Goal: Information Seeking & Learning: Learn about a topic

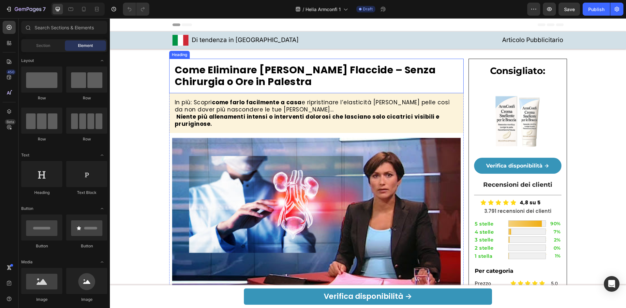
click at [262, 73] on h2 "Come Eliminare le Braccia Flaccide – Senza Chirurgia o Ore in Palestra" at bounding box center [316, 76] width 285 height 25
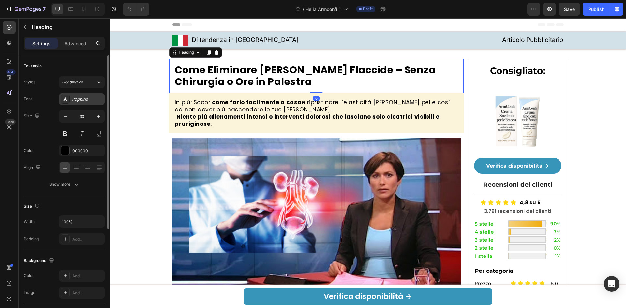
click at [79, 97] on div "Poppins" at bounding box center [87, 99] width 31 height 6
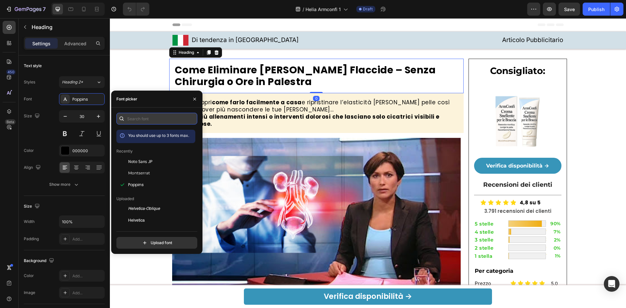
click at [138, 120] on input "text" at bounding box center [156, 119] width 81 height 12
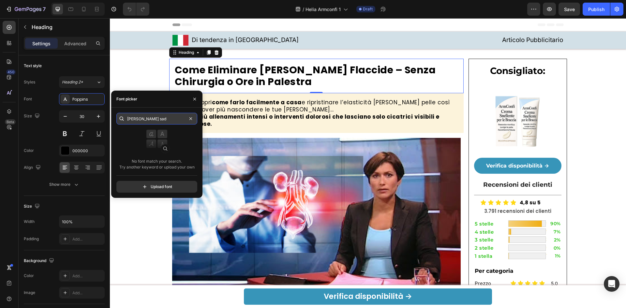
type input "noto sa"
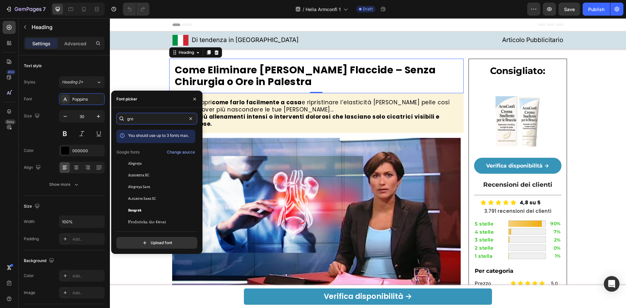
type input "gree"
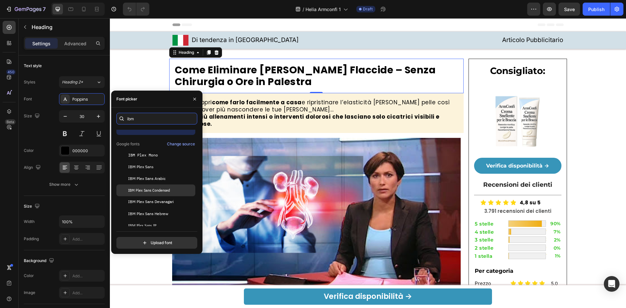
scroll to position [16, 0]
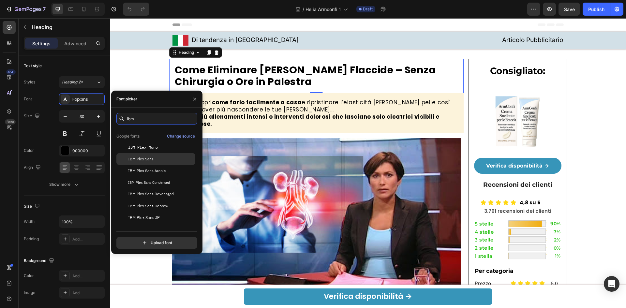
type input "ibm"
click at [177, 157] on div "IBM Plex Sans" at bounding box center [161, 159] width 66 height 6
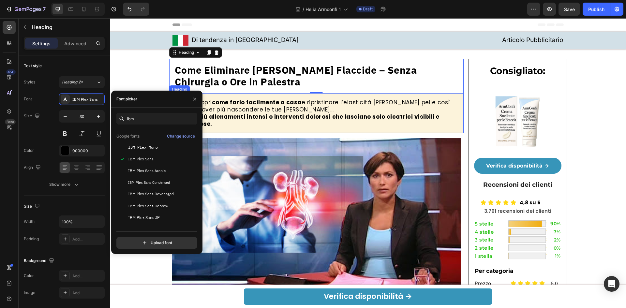
click at [240, 112] on h2 "In più: Scopri come farlo facilmente a casa e ripristinare l’elasticità della t…" at bounding box center [316, 113] width 285 height 30
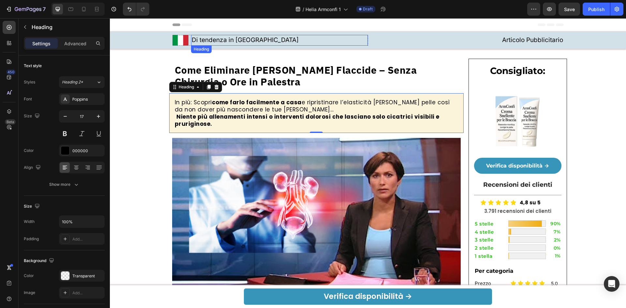
click at [237, 40] on h2 "Di tendenza in Italia" at bounding box center [279, 40] width 177 height 11
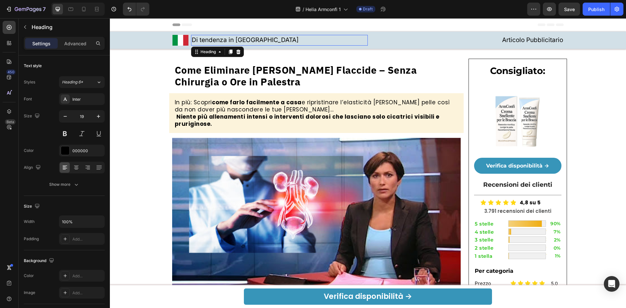
click at [237, 40] on p "Di tendenza in Italia" at bounding box center [280, 40] width 176 height 9
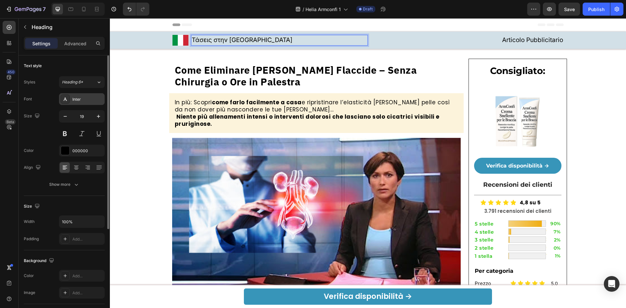
drag, startPoint x: 82, startPoint y: 98, endPoint x: 90, endPoint y: 105, distance: 10.9
click at [82, 97] on div "Inter" at bounding box center [87, 99] width 31 height 6
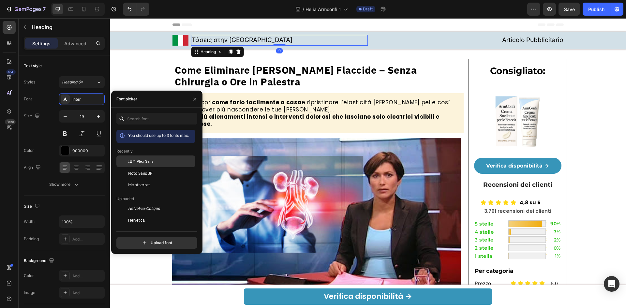
click at [148, 203] on div "IBM Plex Sans" at bounding box center [155, 209] width 79 height 12
click at [545, 37] on h2 "Articolo Pubblicitario" at bounding box center [532, 40] width 62 height 11
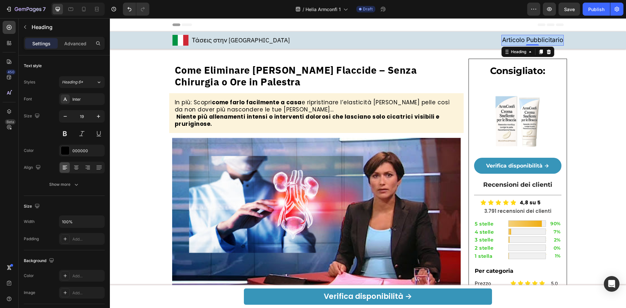
click at [545, 37] on p "Articolo Pubblicitario" at bounding box center [532, 40] width 61 height 9
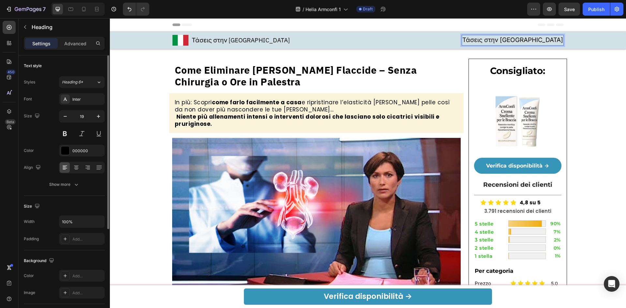
click at [83, 103] on div "Inter" at bounding box center [82, 99] width 46 height 12
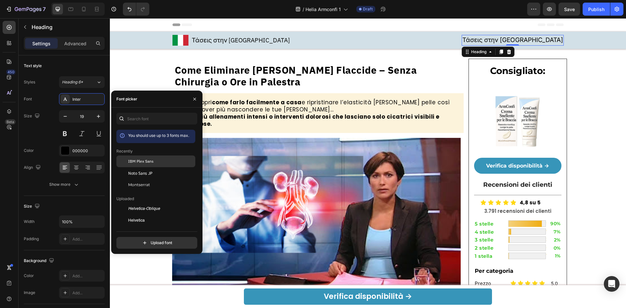
click at [143, 203] on div "IBM Plex Sans" at bounding box center [155, 209] width 79 height 12
click at [284, 70] on h2 "Come Eliminare le Braccia Flaccide – Senza Chirurgia o Ore in Palestra" at bounding box center [316, 76] width 285 height 25
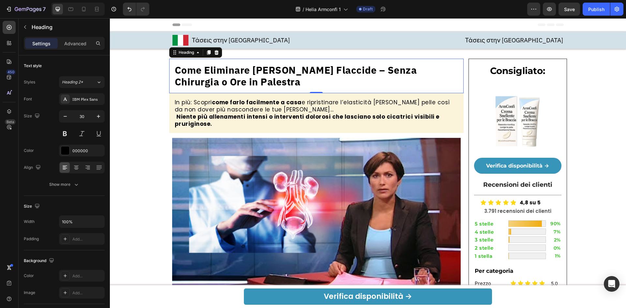
click at [269, 80] on h2 "Come Eliminare le Braccia Flaccide – Senza Chirurgia o Ore in Palestra" at bounding box center [316, 76] width 285 height 25
click at [269, 80] on p "Come Eliminare le Braccia Flaccide – Senza Chirurgia o Ore in Palestra" at bounding box center [317, 75] width 284 height 23
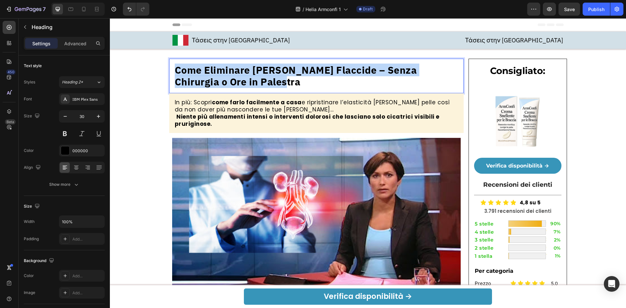
click at [269, 80] on p "Come Eliminare le Braccia Flaccide – Senza Chirurgia o Ore in Palestra" at bounding box center [317, 75] width 284 height 23
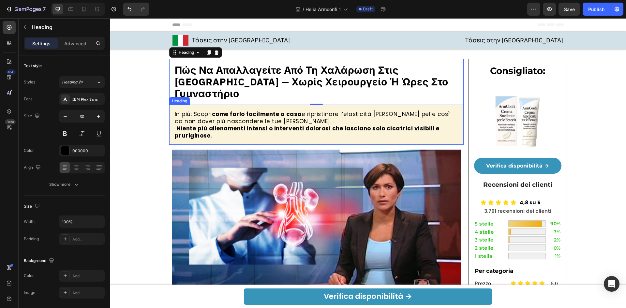
click at [230, 110] on h2 "In più: Scopri come farlo facilmente a casa e ripristinare l’elasticità della t…" at bounding box center [316, 125] width 285 height 30
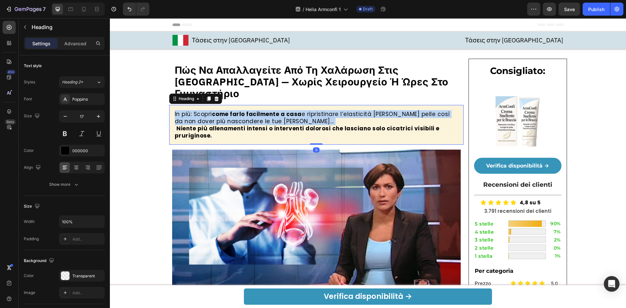
click at [230, 110] on p "In più: Scopri come farlo facilmente a casa e ripristinare l’elasticità della t…" at bounding box center [317, 124] width 284 height 29
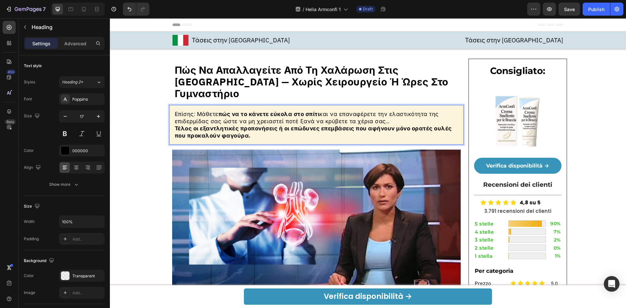
click at [395, 110] on p "Επίσης: Μάθετε πώς να το κάνετε εύκολα στο σπίτι και να επαναφέρετε την ελαστικ…" at bounding box center [317, 124] width 284 height 29
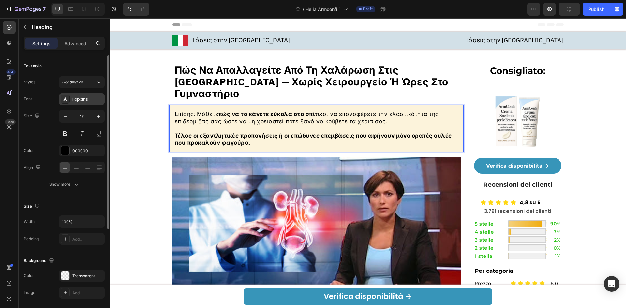
click at [81, 102] on div "Poppins" at bounding box center [87, 99] width 31 height 6
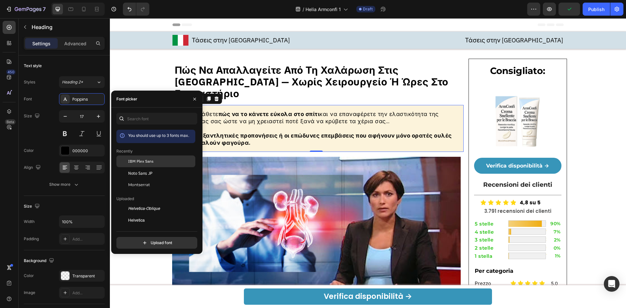
click at [140, 161] on span "IBM Plex Sans" at bounding box center [140, 161] width 25 height 6
click at [357, 157] on img at bounding box center [316, 238] width 289 height 162
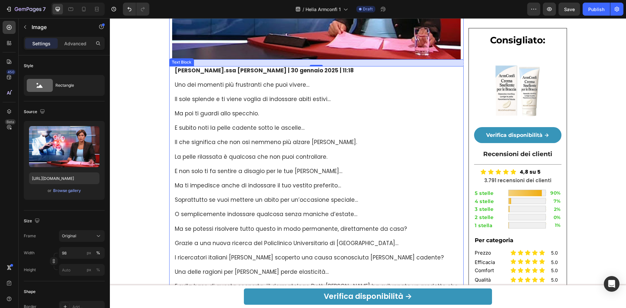
scroll to position [304, 0]
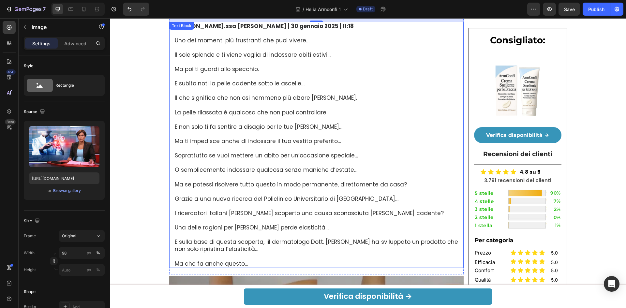
click at [338, 116] on p at bounding box center [317, 119] width 284 height 7
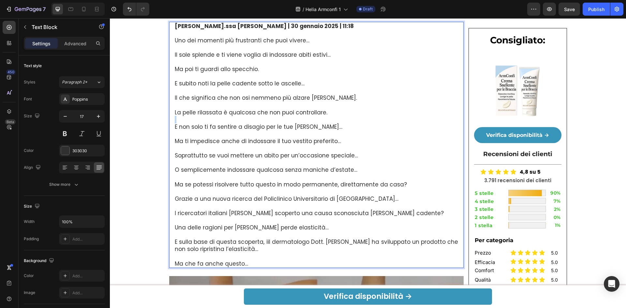
click at [338, 116] on p "Rich Text Editor. Editing area: main" at bounding box center [317, 119] width 284 height 7
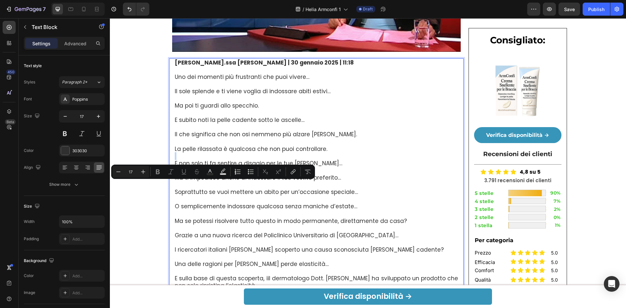
scroll to position [217, 0]
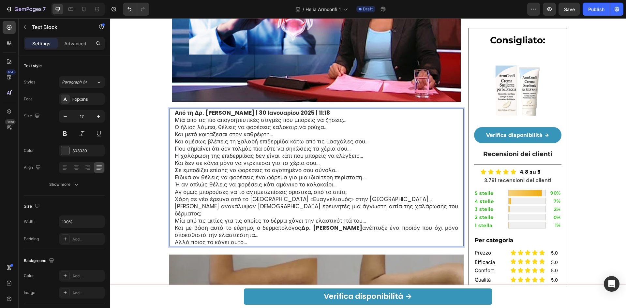
click at [346, 109] on p "Από τη [PERSON_NAME] | [DATE] 11:18" at bounding box center [317, 112] width 284 height 7
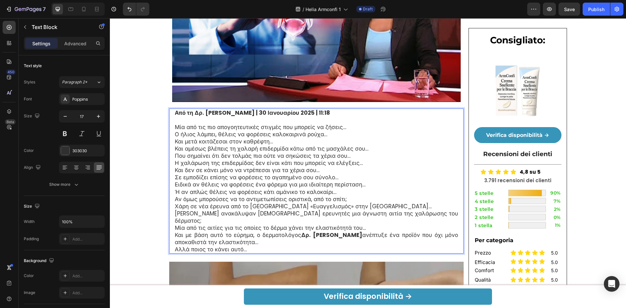
click at [349, 124] on p "Μία από τις πιο απογοητευτικές στιγμές που μπορείς να ζήσεις… Ο ήλιος λάμπει, θ…" at bounding box center [317, 189] width 284 height 130
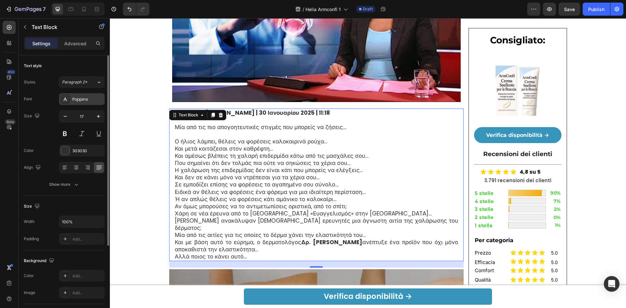
click at [80, 95] on div "Poppins" at bounding box center [82, 99] width 46 height 12
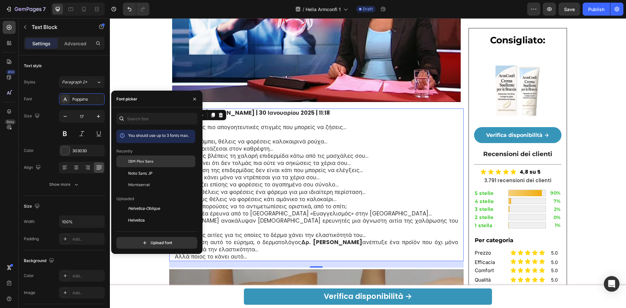
click at [141, 161] on span "IBM Plex Sans" at bounding box center [140, 161] width 25 height 6
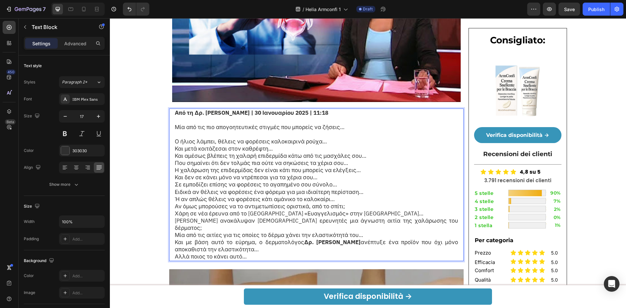
click at [352, 131] on p "⁠⁠⁠⁠⁠⁠⁠ Ο ήλιος λάμπει, θέλεις να φορέσεις καλοκαιρινά ρούχα… Και μετά κοιτάζεσ…" at bounding box center [317, 196] width 284 height 130
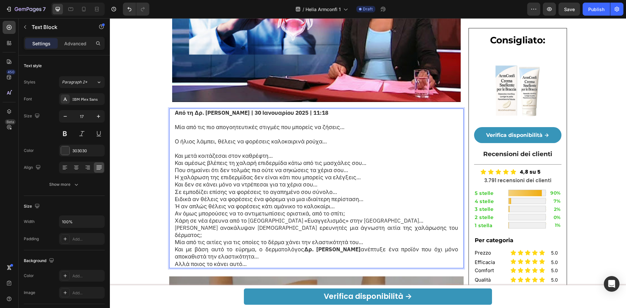
click at [340, 145] on p "⁠⁠⁠⁠⁠⁠⁠ Και μετά κοιτάζεσαι στον καθρέφτη… Και αμέσως βλέπεις τη χαλαρή επιδερμ…" at bounding box center [317, 206] width 284 height 123
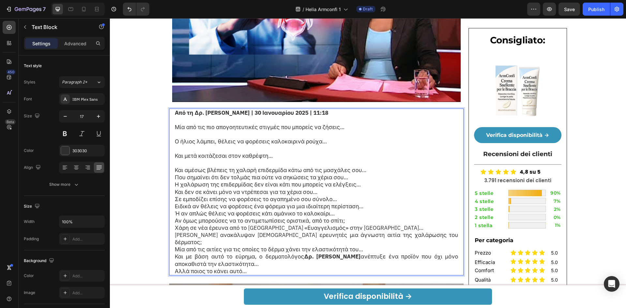
click at [357, 159] on p "⁠⁠⁠⁠⁠⁠⁠ Και αμέσως βλέπεις τη χαλαρή επιδερμίδα κάτω από τις μασχάλες σου… Που …" at bounding box center [317, 216] width 284 height 115
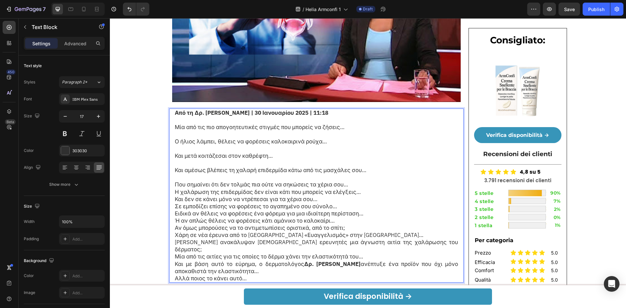
click at [360, 174] on p "⁠⁠⁠⁠⁠⁠⁠ Που σημαίνει ότι δεν τολμάς πια ούτε να σηκώσεις τα χέρια σου… Η χαλάρω…" at bounding box center [317, 228] width 284 height 108
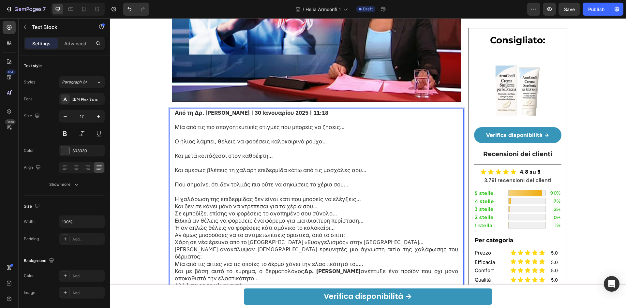
click at [360, 188] on p "⁠⁠⁠⁠⁠⁠⁠ Η χαλάρωση της επιδερμίδας δεν είναι κάτι που μπορείς να ελέγξεις… Και …" at bounding box center [317, 238] width 284 height 101
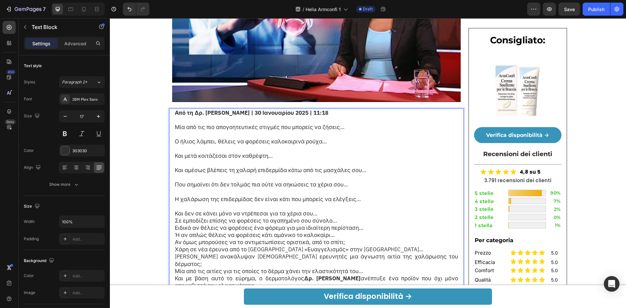
click at [347, 206] on p "⁠⁠⁠⁠⁠⁠⁠ Και δεν σε κάνει μόνο να ντρέπεσαι για τα χέρια σου… Σε εμποδίζει επίση…" at bounding box center [317, 250] width 284 height 94
click at [350, 203] on p "Και δεν σε κάνει μόνο να ντρέπεσαι για τα χέρια σου… Σε εμποδίζει επίσης να φορ…" at bounding box center [317, 250] width 284 height 94
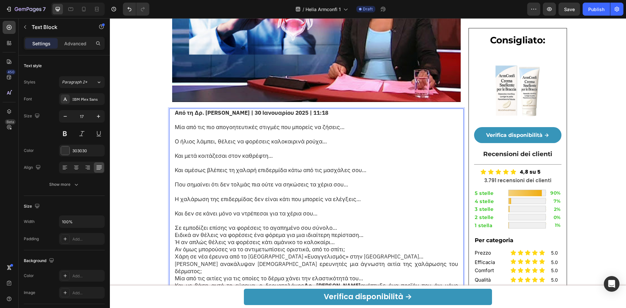
click at [344, 217] on p "⁠⁠⁠⁠⁠⁠⁠ Σε εμποδίζει επίσης να φορέσεις το αγαπημένο σου σύνολο… Ειδικά αν θέλε…" at bounding box center [317, 260] width 284 height 86
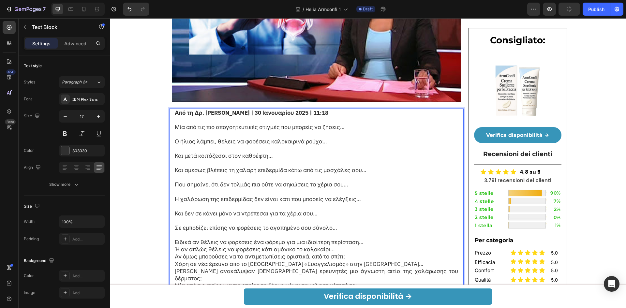
click at [364, 231] on p "⁠⁠⁠⁠⁠⁠⁠ Ειδικά αν θέλεις να φορέσεις ένα φόρεμα για μια ιδιαίτερη περίσταση… Ή …" at bounding box center [317, 270] width 284 height 79
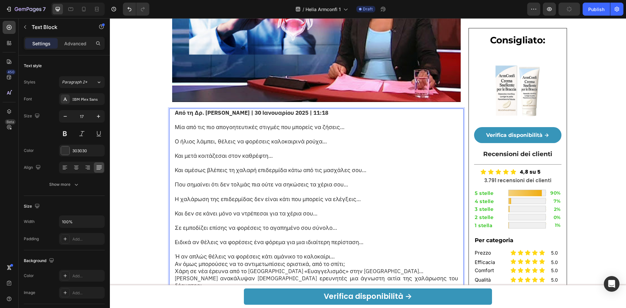
click at [361, 246] on p "⁠⁠⁠⁠⁠⁠⁠ Ή αν απλώς θέλεις να φορέσεις κάτι αμάνικο το καλοκαίρι… Αν όμως μπορού…" at bounding box center [317, 282] width 284 height 72
click at [355, 263] on p "⁠⁠⁠⁠⁠⁠⁠ Αν όμως μπορούσες να το αντιμετωπίσεις οριστικά, από το σπίτι; Χάρη σε …" at bounding box center [317, 292] width 284 height 65
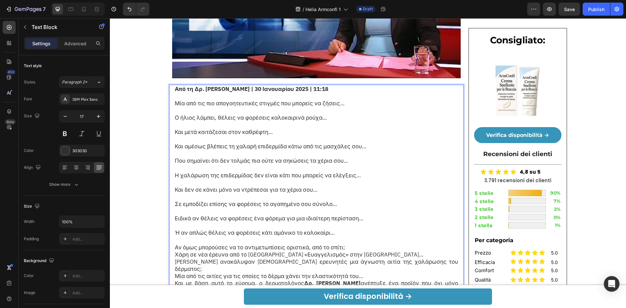
scroll to position [261, 0]
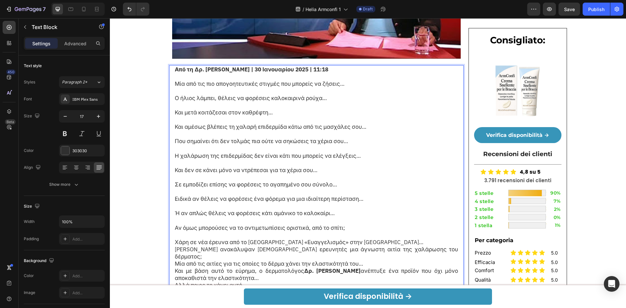
click at [394, 231] on p "⁠⁠⁠⁠⁠⁠⁠ Χάρη σε νέα έρευνα από το Γενικό Νοσοκομείο Αθηνών «Ευαγγελισμός» στην …" at bounding box center [317, 260] width 284 height 58
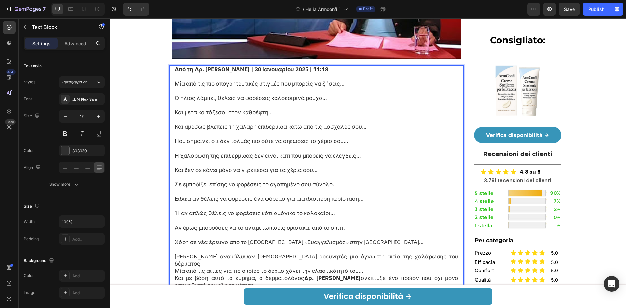
click at [409, 247] on p "⁠⁠⁠⁠⁠⁠⁠ Άραγε ανακάλυψαν Έλληνες ερευνητές μια άγνωστη αιτία της χαλάρωσης του …" at bounding box center [317, 271] width 284 height 51
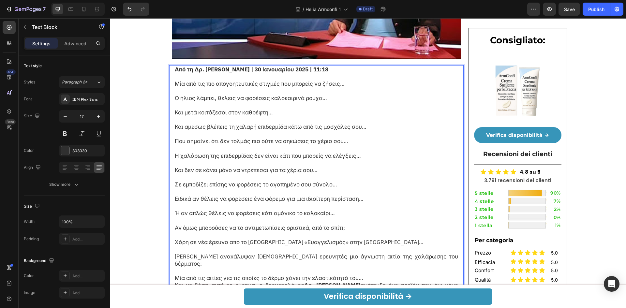
click at [388, 267] on p "⁠⁠⁠⁠⁠⁠⁠ Μία από τις αιτίες για τις οποίες το δέρμα χάνει την ελαστικότητά του… …" at bounding box center [317, 285] width 284 height 36
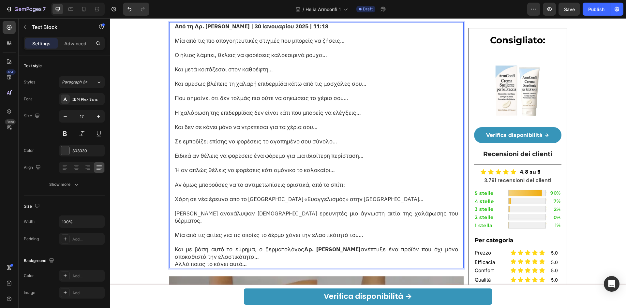
scroll to position [304, 0]
click at [311, 239] on p "⁠⁠⁠⁠⁠⁠⁠ Και με βάση αυτό το εύρημα, ο δερματολόγος Δρ. Ανδρέας Νικολαΐδης ανέπτ…" at bounding box center [317, 252] width 284 height 29
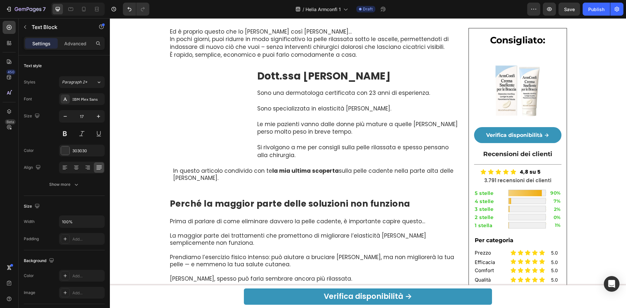
scroll to position [609, 0]
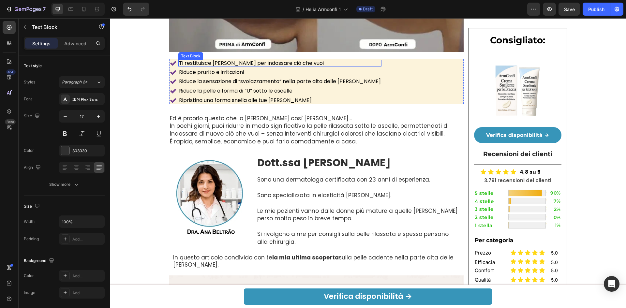
click at [288, 61] on p "Ti restituisce la fiducia per indossare ciò che vuoi" at bounding box center [280, 63] width 202 height 5
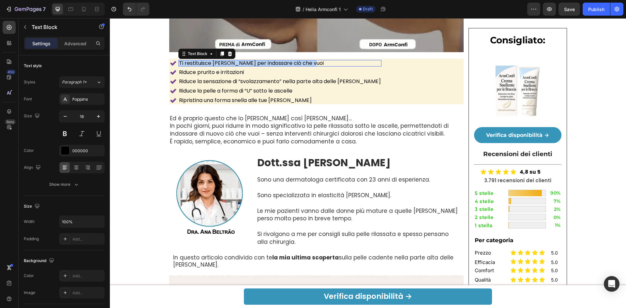
click at [288, 61] on p "Ti restituisce la fiducia per indossare ciò che vuoi" at bounding box center [280, 63] width 202 height 5
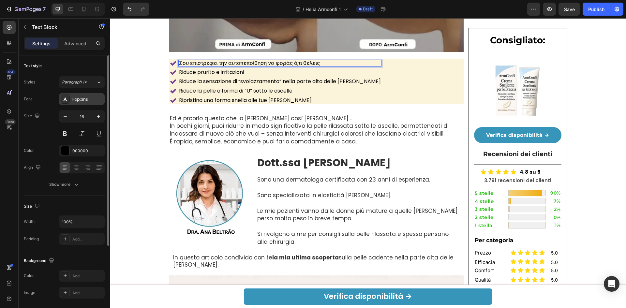
click at [91, 97] on div "Poppins" at bounding box center [87, 99] width 31 height 6
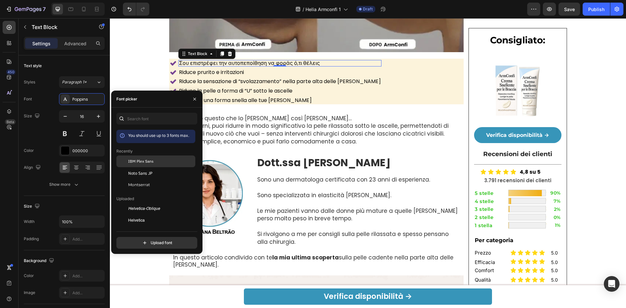
click at [131, 203] on div "IBM Plex Sans" at bounding box center [155, 209] width 79 height 12
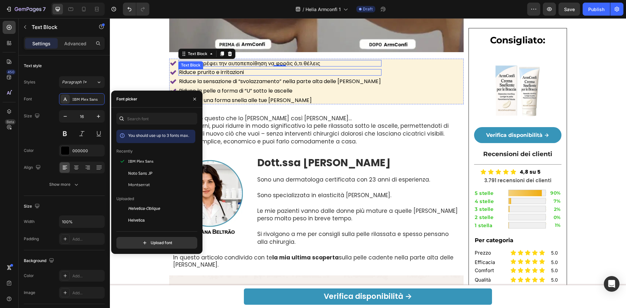
click at [241, 70] on p "Riduce prurito e irritazioni" at bounding box center [280, 72] width 202 height 5
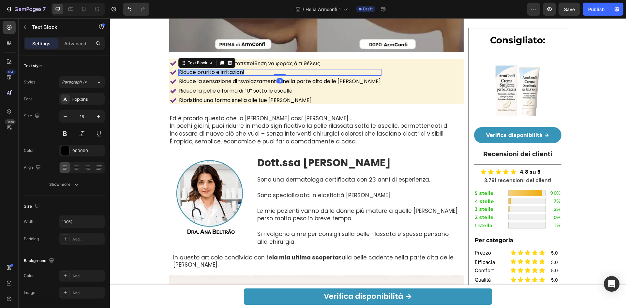
click at [241, 70] on p "Riduce prurito e irritazioni" at bounding box center [280, 72] width 202 height 5
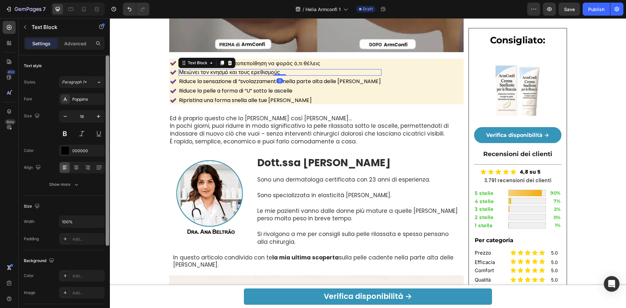
drag, startPoint x: 87, startPoint y: 103, endPoint x: 107, endPoint y: 113, distance: 22.2
click at [87, 103] on div "Poppins" at bounding box center [82, 99] width 46 height 12
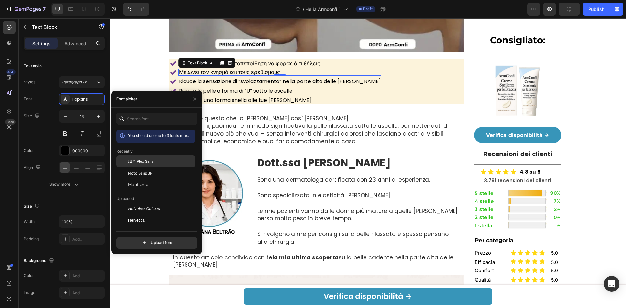
click at [134, 158] on span "IBM Plex Sans" at bounding box center [140, 161] width 25 height 6
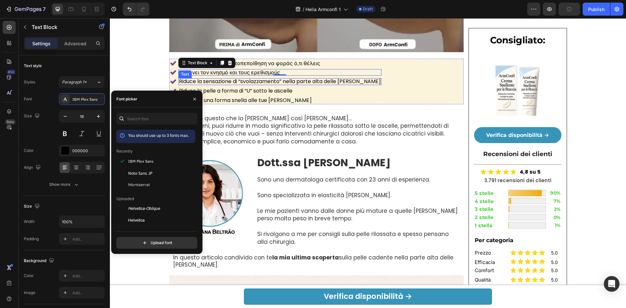
click at [254, 79] on p "Riduce la sensazione di “svolazzamento” nella parte alta delle braccia" at bounding box center [280, 81] width 202 height 5
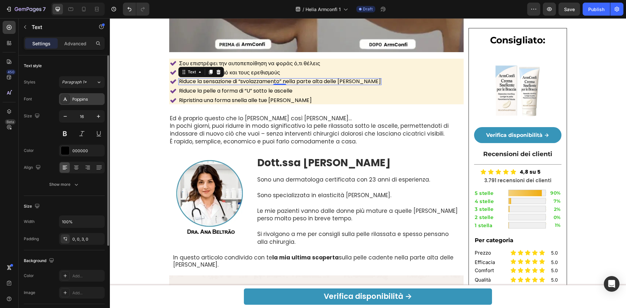
click at [75, 99] on div "Poppins" at bounding box center [87, 99] width 31 height 6
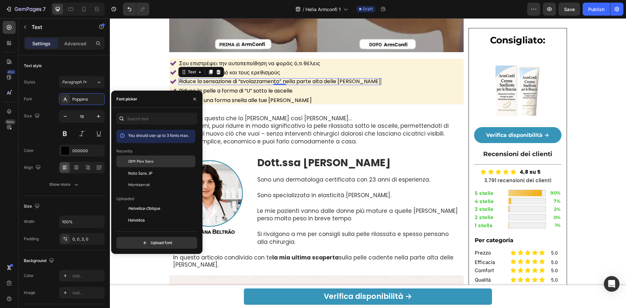
click at [134, 162] on span "IBM Plex Sans" at bounding box center [140, 161] width 25 height 6
click at [275, 79] on p "Riduce la sensazione di “svolazzamento” nella parte alta delle braccia" at bounding box center [272, 81] width 187 height 5
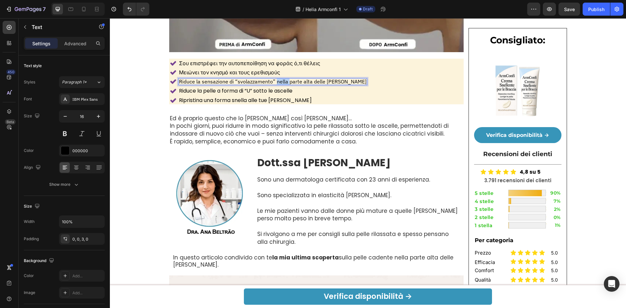
click at [275, 79] on p "Riduce la sensazione di “svolazzamento” nella parte alta delle braccia" at bounding box center [272, 81] width 187 height 5
click at [223, 88] on p "Riduce la pelle a forma di “U” sotto le ascelle" at bounding box center [260, 90] width 162 height 5
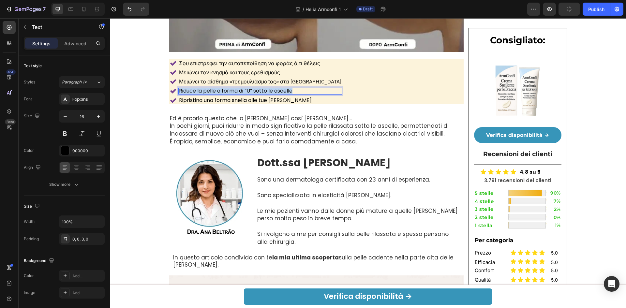
click at [223, 88] on p "Riduce la pelle a forma di “U” sotto le ascelle" at bounding box center [260, 90] width 162 height 5
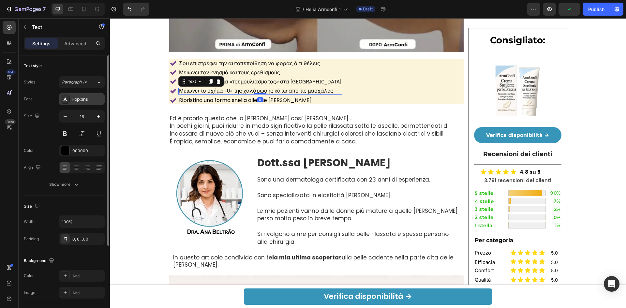
click at [90, 94] on div "Poppins" at bounding box center [82, 99] width 46 height 12
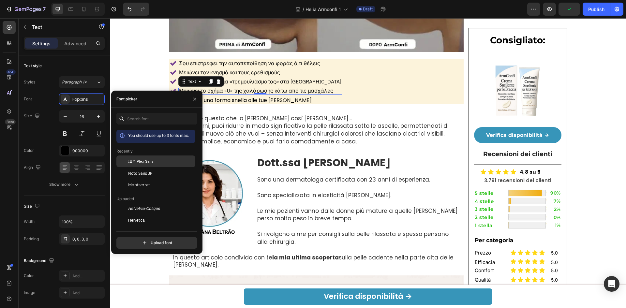
click at [135, 164] on span "IBM Plex Sans" at bounding box center [140, 161] width 25 height 6
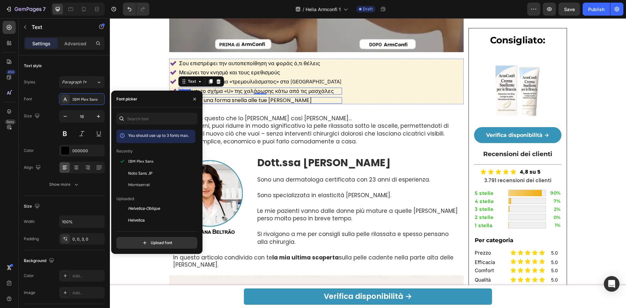
click at [257, 97] on div "0" at bounding box center [260, 99] width 7 height 5
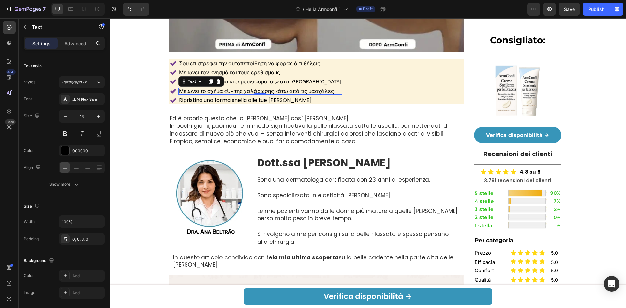
click at [257, 97] on div "0" at bounding box center [260, 99] width 7 height 5
click at [313, 115] on p "Ed è proprio questo che lo rende così speciale… In pochi giorni, puoi ridurre i…" at bounding box center [316, 130] width 293 height 31
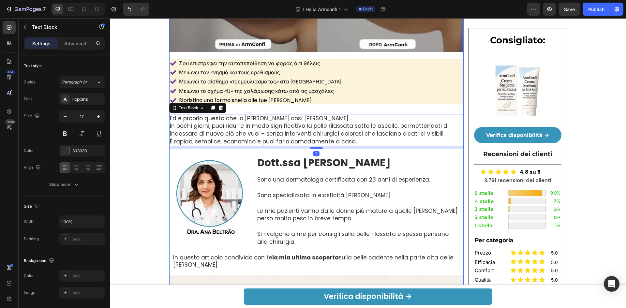
click at [285, 98] on p "Ripristina una forma snella alle tue braccia" at bounding box center [260, 100] width 162 height 5
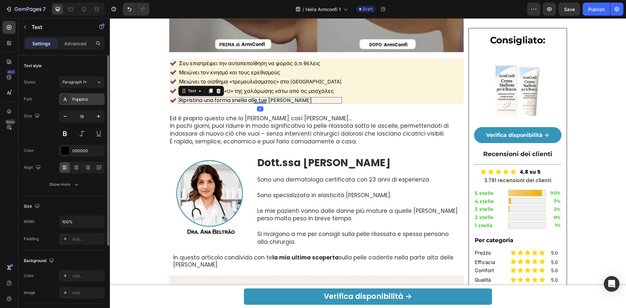
click at [91, 101] on div "Poppins" at bounding box center [87, 99] width 31 height 6
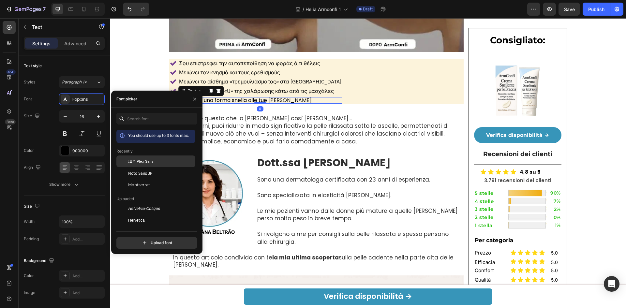
click at [147, 163] on span "IBM Plex Sans" at bounding box center [140, 161] width 25 height 6
click at [258, 98] on p "Ripristina una forma snella alle tue braccia" at bounding box center [260, 100] width 162 height 5
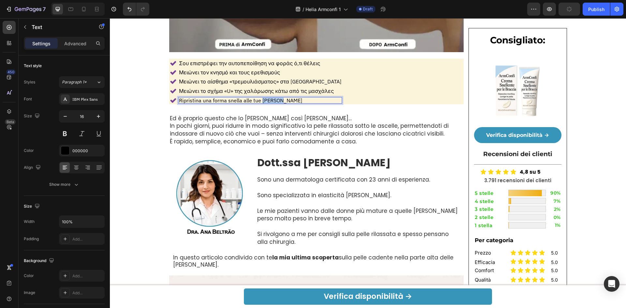
click at [258, 98] on p "Ripristina una forma snella alle tue braccia" at bounding box center [260, 100] width 162 height 5
click at [267, 115] on p "Ed è proprio questo che lo rende così speciale… In pochi giorni, puoi ridurre i…" at bounding box center [316, 130] width 293 height 31
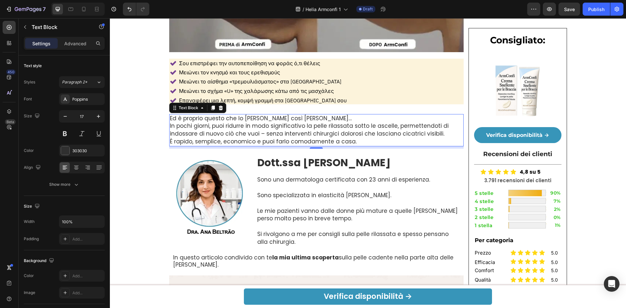
click at [301, 115] on p "Ed è proprio questo che lo rende così speciale… In pochi giorni, puoi ridurre i…" at bounding box center [316, 130] width 293 height 31
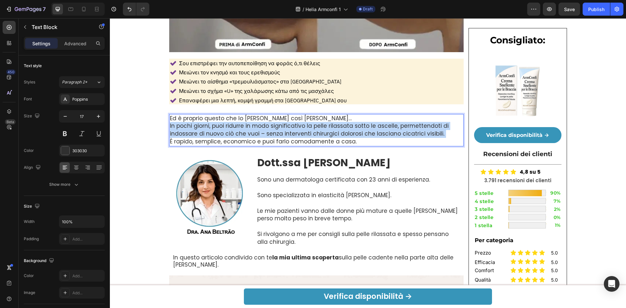
click at [301, 115] on p "Ed è proprio questo che lo rende così speciale… In pochi giorni, puoi ridurre i…" at bounding box center [316, 130] width 293 height 31
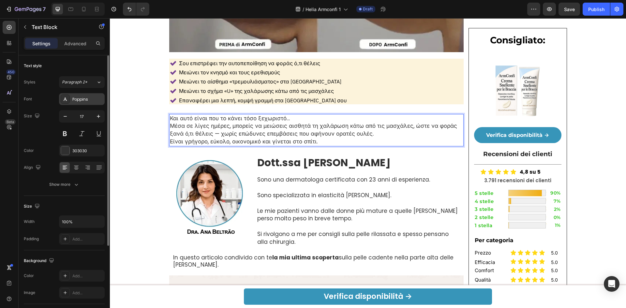
click at [82, 96] on div "Poppins" at bounding box center [82, 99] width 46 height 12
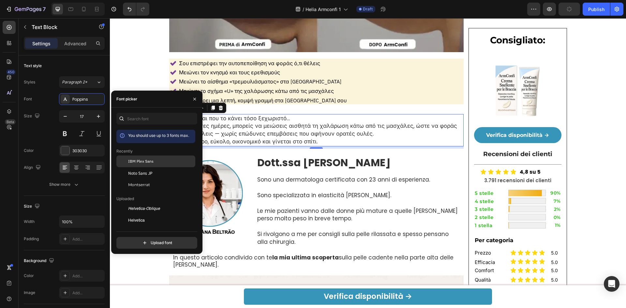
click at [135, 203] on div "IBM Plex Sans" at bounding box center [155, 209] width 79 height 12
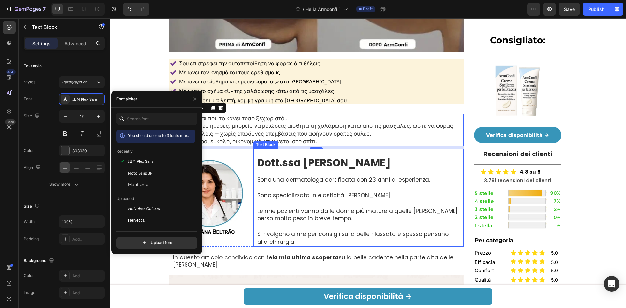
click at [335, 184] on p at bounding box center [358, 188] width 203 height 8
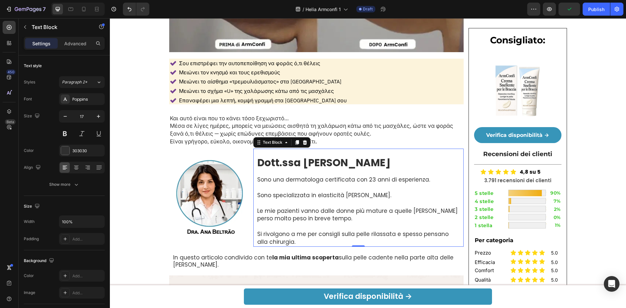
click at [335, 155] on strong "Dott.ssa Ana Beltao" at bounding box center [323, 162] width 133 height 14
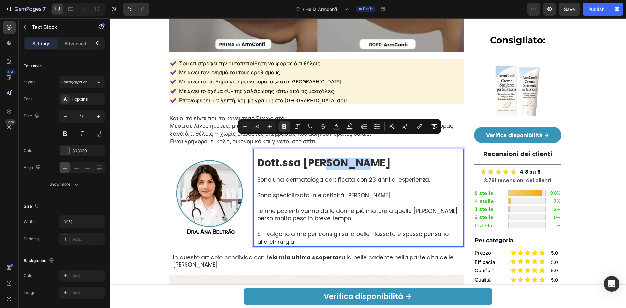
click at [358, 159] on p "Dott.ssa Ana Beltao" at bounding box center [358, 163] width 203 height 9
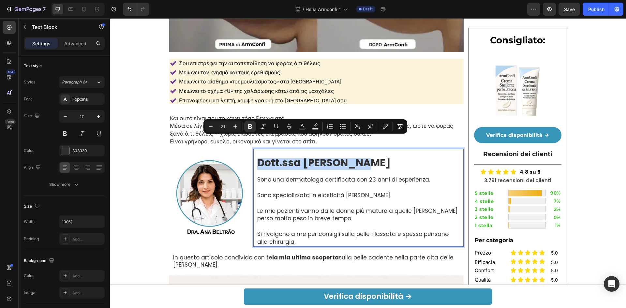
drag, startPoint x: 357, startPoint y: 142, endPoint x: 256, endPoint y: 140, distance: 101.4
click at [257, 159] on p "Dott.ssa Ana Beltao" at bounding box center [358, 163] width 203 height 9
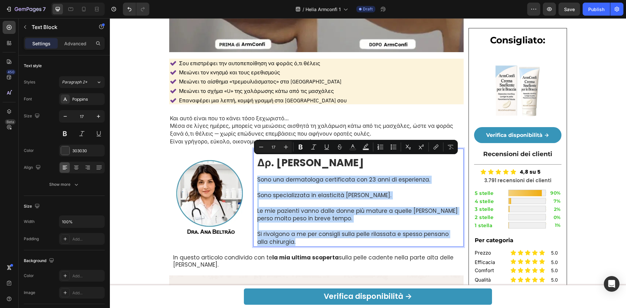
drag, startPoint x: 296, startPoint y: 221, endPoint x: 252, endPoint y: 157, distance: 77.6
click at [253, 157] on div "Δρ. Ελένη Παπαδοπούλου Sono una dermatologa certificata con 23 anni di esperien…" at bounding box center [358, 198] width 211 height 98
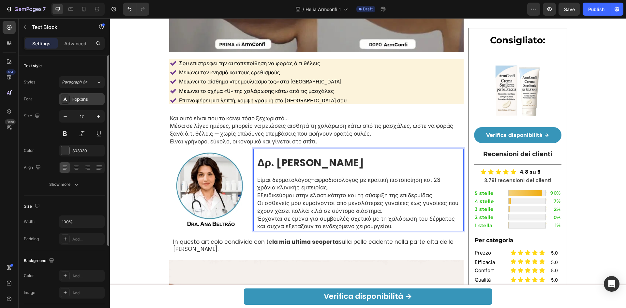
click at [86, 103] on div "Poppins" at bounding box center [82, 99] width 46 height 12
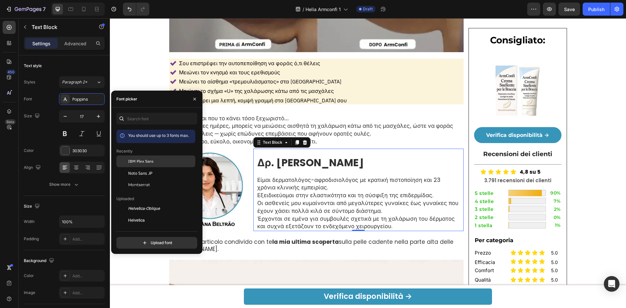
click at [143, 203] on div "IBM Plex Sans" at bounding box center [155, 209] width 79 height 12
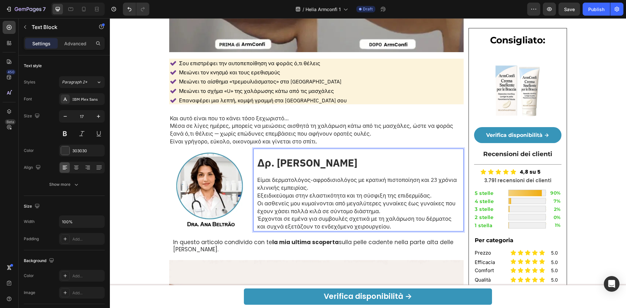
click at [416, 176] on p "Είμαι δερματολόγος-αφροδισιολόγος με κρατική πιστοποίηση και 23 χρόνια κλινικής…" at bounding box center [358, 203] width 203 height 54
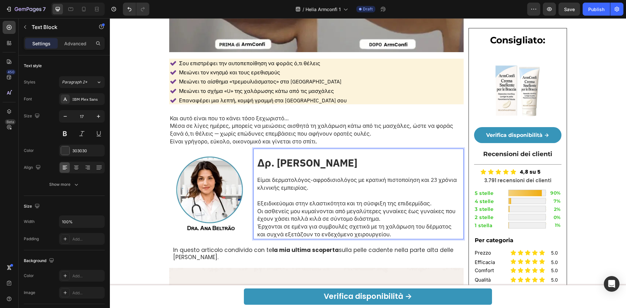
click at [429, 192] on p "⁠⁠⁠⁠⁠⁠⁠ Εξειδικεύομαι στην ελαστικότητα και τη σύσφιξη της επιδερμίδας. Οι ασθε…" at bounding box center [358, 215] width 203 height 47
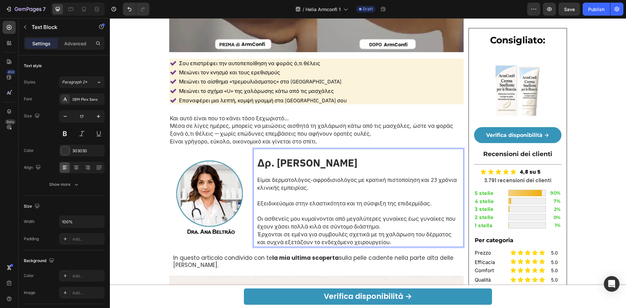
click at [412, 208] on p "⁠⁠⁠⁠⁠⁠⁠ Οι ασθενείς μου κυμαίνονται από μεγαλύτερες γυναίκες έως γυναίκες που έ…" at bounding box center [358, 227] width 203 height 39
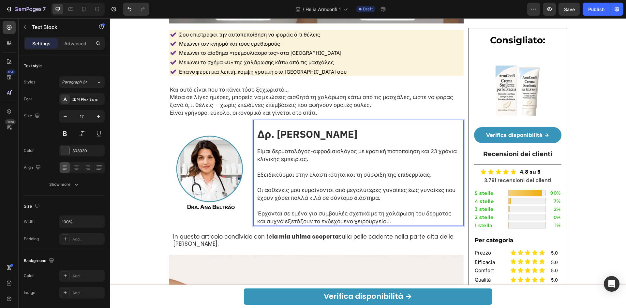
scroll to position [652, 0]
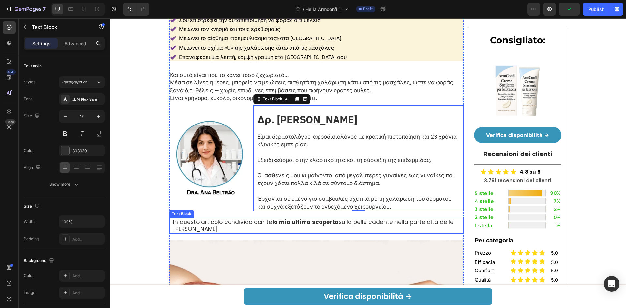
click at [246, 218] on p "In questo articolo condivido con te la mia ultima scoperta sulla pelle cadente …" at bounding box center [316, 225] width 287 height 14
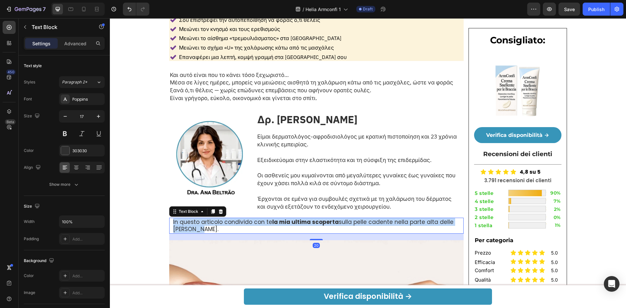
click at [246, 218] on p "In questo articolo condivido con te la mia ultima scoperta sulla pelle cadente …" at bounding box center [316, 225] width 287 height 14
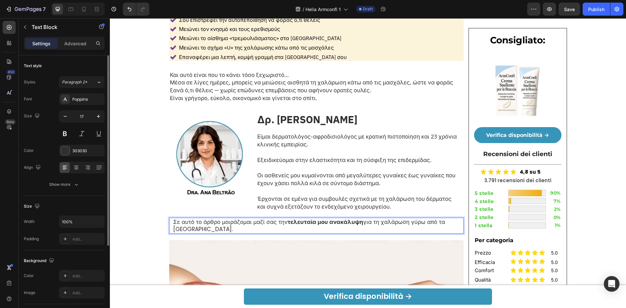
click at [84, 105] on div "Font Poppins Size 17 Color 303030 Align Show more" at bounding box center [64, 141] width 81 height 97
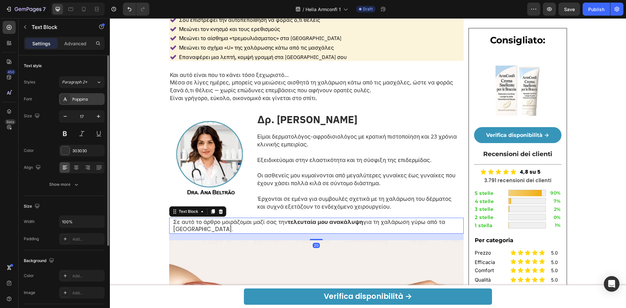
click at [86, 101] on div "Poppins" at bounding box center [87, 99] width 31 height 6
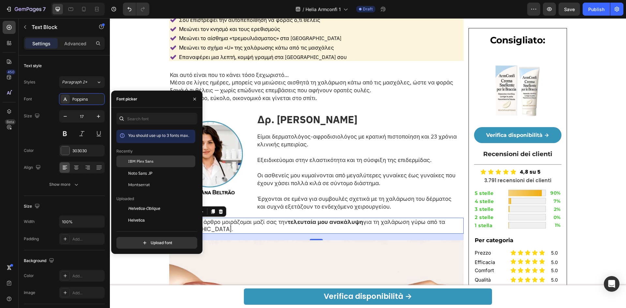
click at [125, 162] on div at bounding box center [122, 161] width 12 height 12
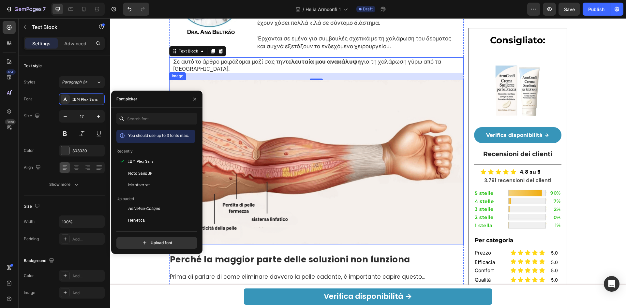
scroll to position [869, 0]
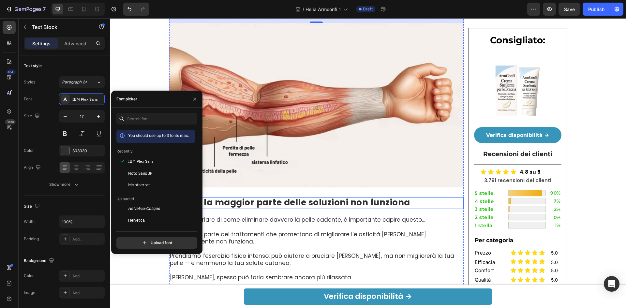
click at [321, 197] on strong "Perché la maggior parte delle soluzioni non funziona" at bounding box center [290, 203] width 240 height 12
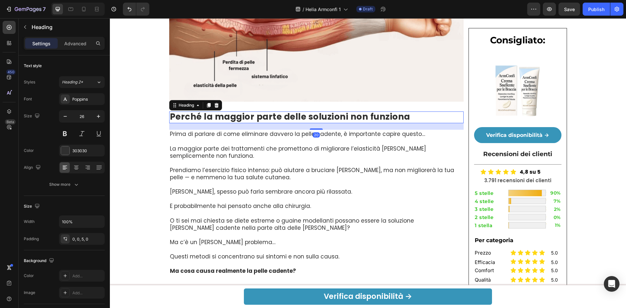
scroll to position [956, 0]
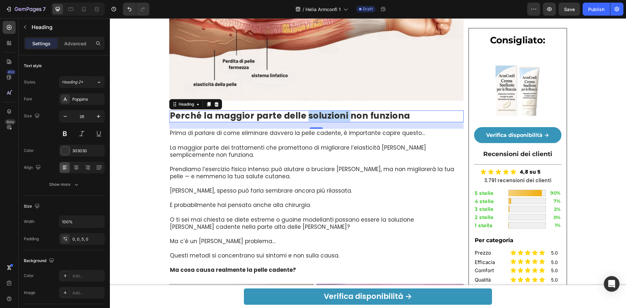
click at [310, 110] on strong "Perché la maggior parte delle soluzioni non funziona" at bounding box center [290, 116] width 240 height 12
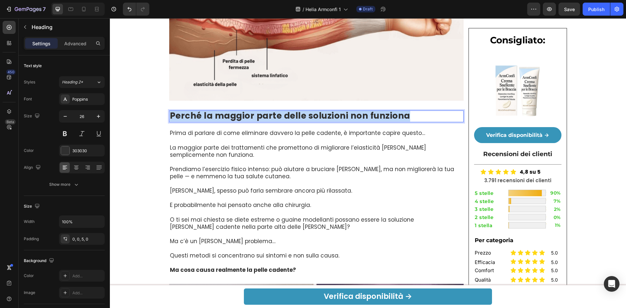
click at [310, 110] on strong "Perché la maggior parte delle soluzioni non funziona" at bounding box center [290, 116] width 240 height 12
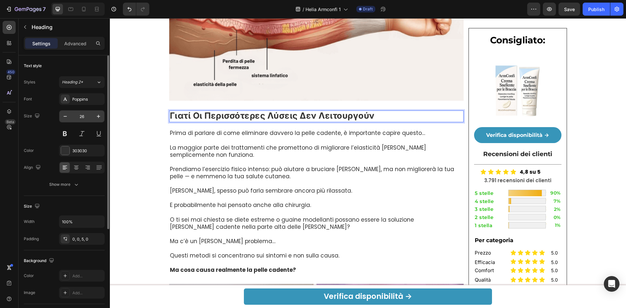
click at [74, 100] on div "Poppins" at bounding box center [87, 99] width 31 height 6
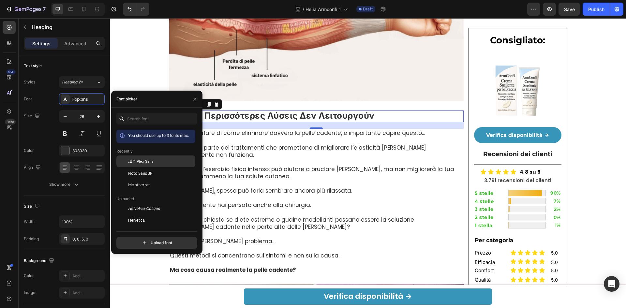
click at [133, 203] on div "IBM Plex Sans" at bounding box center [155, 209] width 79 height 12
click at [346, 194] on p at bounding box center [315, 197] width 290 height 7
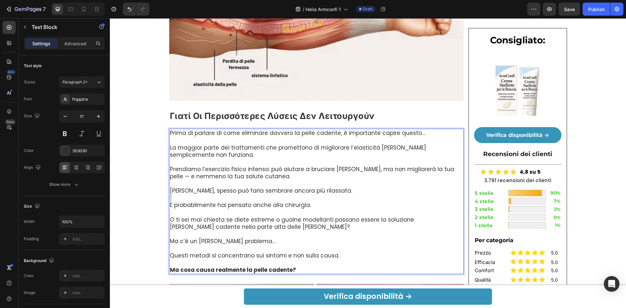
click at [346, 194] on p "Rich Text Editor. Editing area: main" at bounding box center [315, 197] width 290 height 7
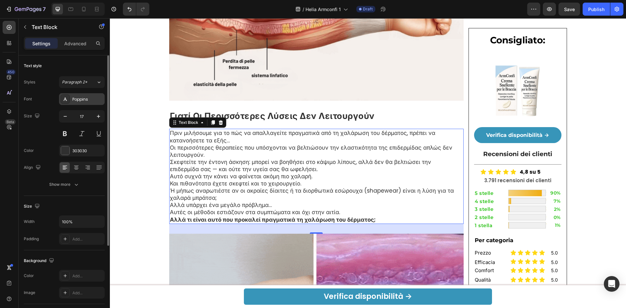
click at [78, 95] on div "Poppins" at bounding box center [82, 99] width 46 height 12
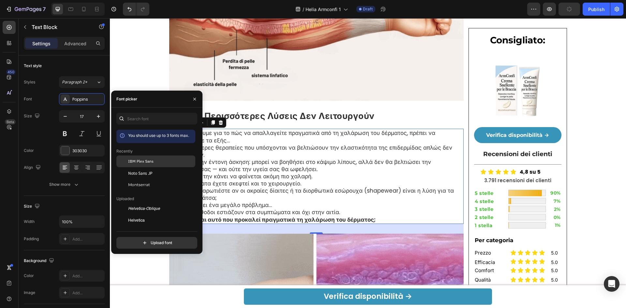
click at [133, 164] on span "IBM Plex Sans" at bounding box center [140, 161] width 25 height 6
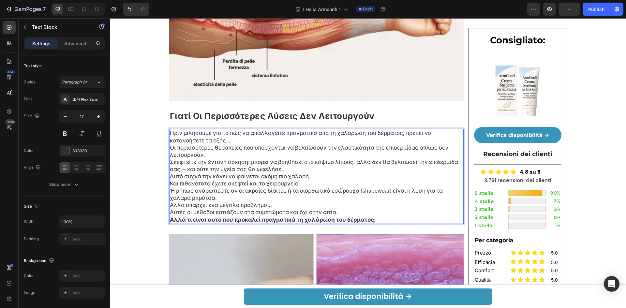
click at [272, 129] on p "Πριν μιλήσουμε για το πώς να απαλλαγείτε πραγματικά από τη χαλάρωση του δέρματο…" at bounding box center [315, 136] width 290 height 14
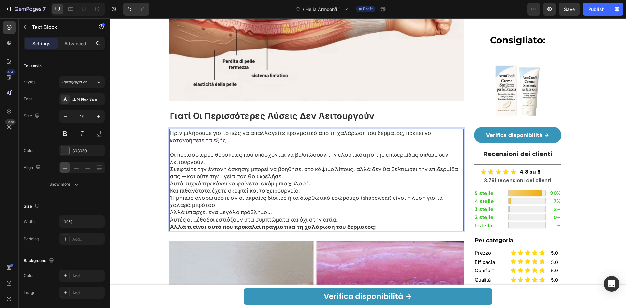
click at [235, 151] on p "Οι περισσότερες θεραπείες που υπόσχονται να βελτιώσουν την ελαστικότητα της επι…" at bounding box center [315, 158] width 290 height 14
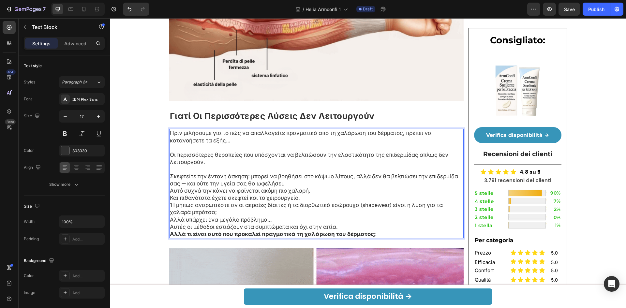
click at [278, 173] on p "Σκεφτείτε την έντονη άσκηση: μπορεί να βοηθήσει στο κάψιμο λίπους, αλλά δεν θα …" at bounding box center [315, 184] width 290 height 22
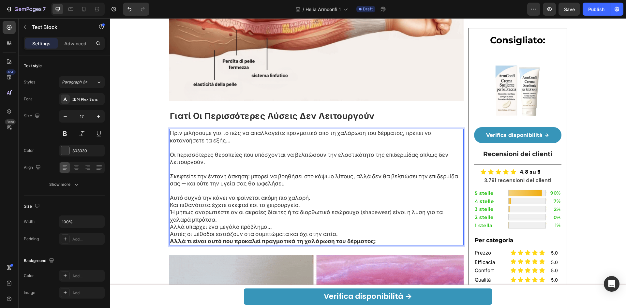
click at [314, 187] on p "⁠⁠⁠⁠⁠⁠⁠ Αυτό συχνά την κάνει να φαίνεται ακόμη πιο χαλαρή." at bounding box center [315, 194] width 290 height 14
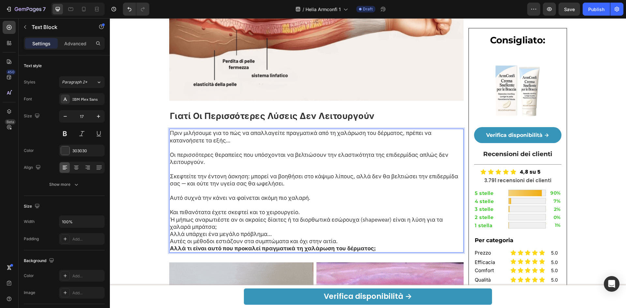
click at [307, 209] on p "Και πιθανότατα έχετε σκεφτεί και το χειρουργείο." at bounding box center [315, 212] width 290 height 7
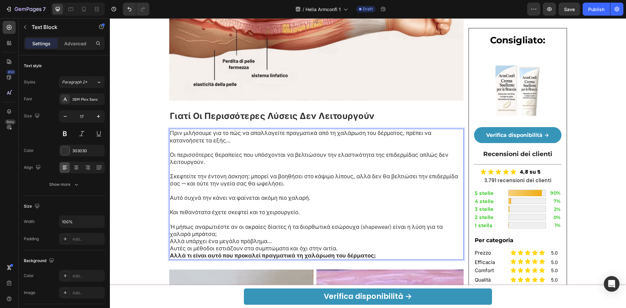
click at [318, 223] on p "Ή μήπως αναρωτιέστε αν οι ακραίες δίαιτες ή τα διορθωτικά εσώρουχα (shapewear) …" at bounding box center [315, 230] width 290 height 14
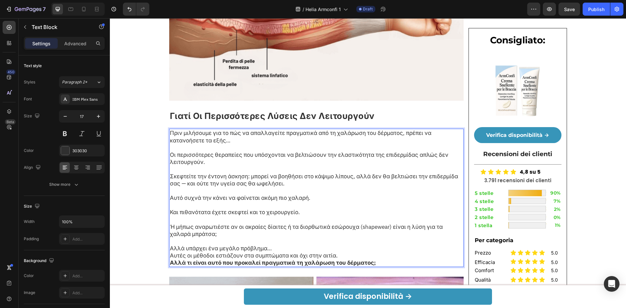
click at [293, 245] on p "Αλλά υπάρχει ένα μεγάλο πρόβλημα… Αυτές οι μέθοδοι εστιάζουν στα συμπτώματα και…" at bounding box center [315, 252] width 290 height 14
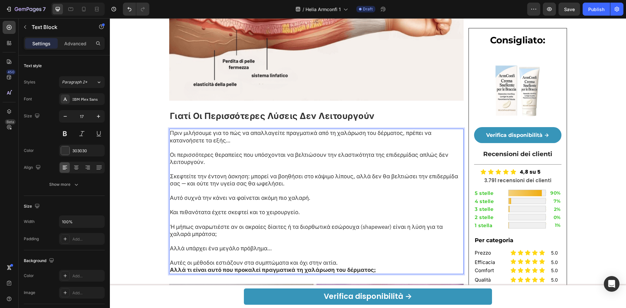
click at [331, 252] on p "⁠⁠⁠⁠⁠⁠⁠ Αυτές οι μέθοδοι εστιάζουν στα συμπτώματα και όχι στην αιτία." at bounding box center [315, 259] width 290 height 14
click at [349, 252] on p "⁠⁠⁠⁠⁠⁠⁠ Αυτές οι μέθοδοι εστιάζουν στα συμπτώματα και όχι στην αιτία." at bounding box center [315, 259] width 290 height 14
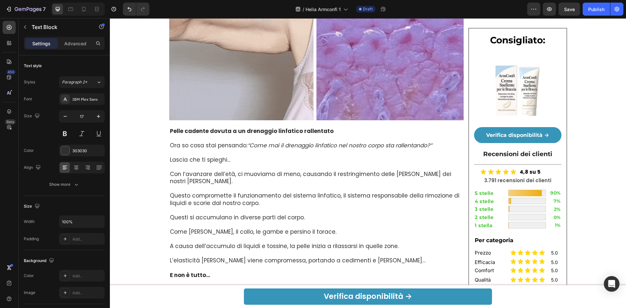
scroll to position [1347, 0]
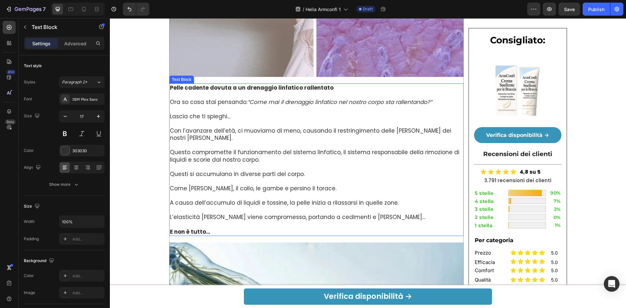
click at [240, 178] on p at bounding box center [316, 181] width 293 height 7
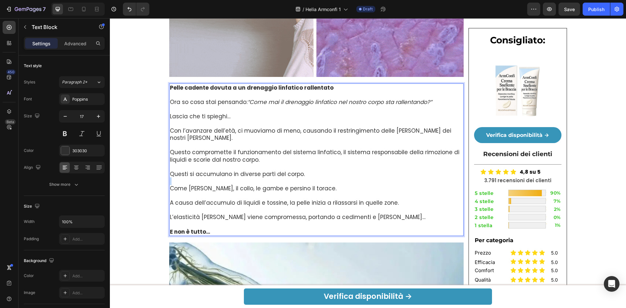
click at [240, 178] on p "Rich Text Editor. Editing area: main" at bounding box center [316, 181] width 293 height 7
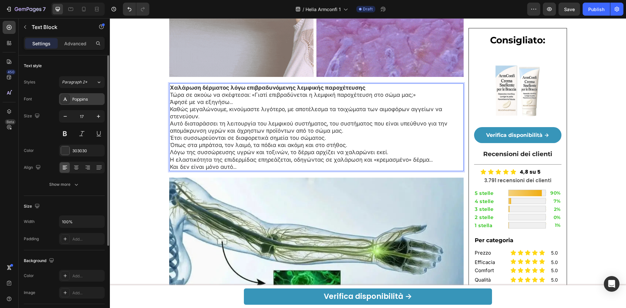
click at [80, 102] on div "Poppins" at bounding box center [82, 99] width 46 height 12
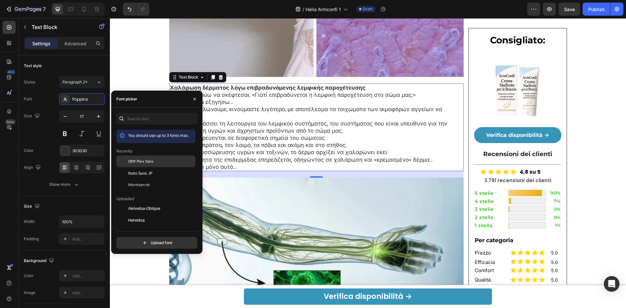
click at [130, 162] on span "IBM Plex Sans" at bounding box center [140, 161] width 25 height 6
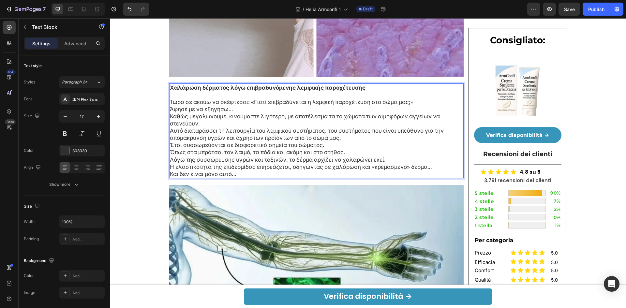
click at [412, 106] on p "Άφησέ με να εξηγήσω…" at bounding box center [316, 109] width 293 height 7
click at [413, 98] on p "Τώρα σε ακούω να σκέφτεσαι: «Γιατί επιβραδύνεται η λεμφική παροχέτευση στο σώμα…" at bounding box center [316, 101] width 293 height 7
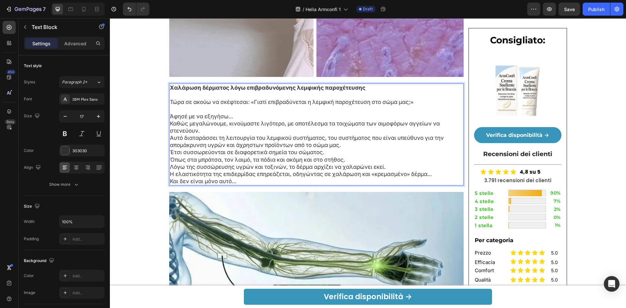
click at [394, 113] on p "Άφησέ με να εξηγήσω…" at bounding box center [316, 116] width 293 height 7
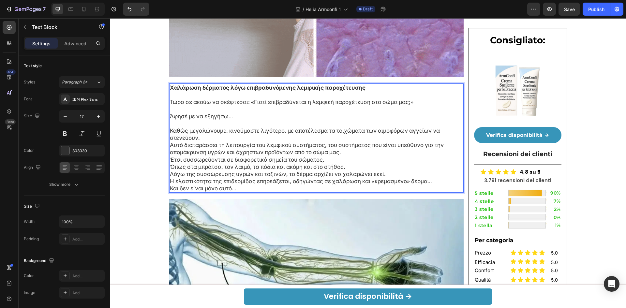
click at [451, 127] on p "Καθώς μεγαλώνουμε, κινούμαστε λιγότερο, με αποτέλεσμα τα τοιχώματα των αιμοφόρω…" at bounding box center [316, 134] width 293 height 14
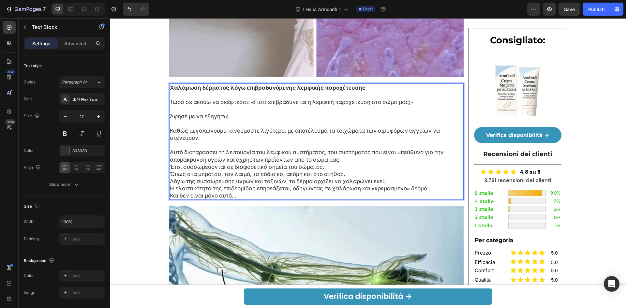
click at [403, 149] on p "Αυτό διαταράσσει τη λειτουργία του λεμφικού συστήματος, του συστήματος που είνα…" at bounding box center [316, 156] width 293 height 14
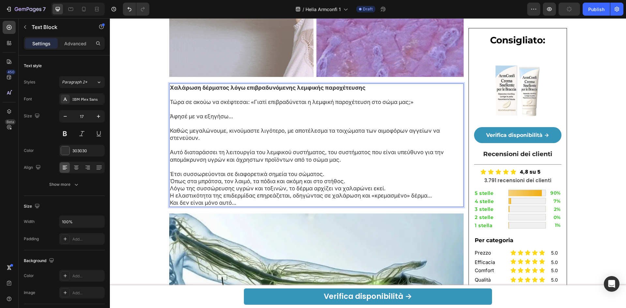
click at [370, 170] on p "Έτσι συσσωρεύονται σε διαφορετικά σημεία του σώματος." at bounding box center [316, 173] width 293 height 7
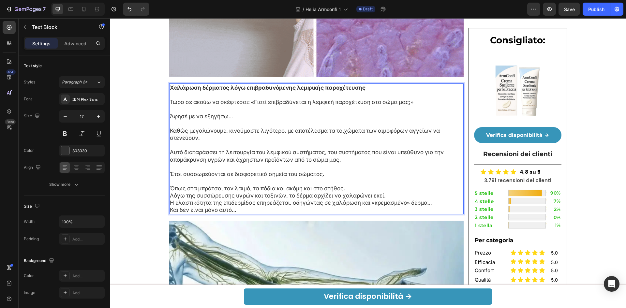
click at [355, 192] on p "Λόγω της συσσώρευσης υγρών και τοξινών, το δέρμα αρχίζει να χαλαρώνει εκεί." at bounding box center [316, 195] width 293 height 7
click at [358, 185] on p "Όπως στα μπράτσα, τον λαιμό, τα πόδια και ακόμη και στο στήθος." at bounding box center [316, 188] width 293 height 7
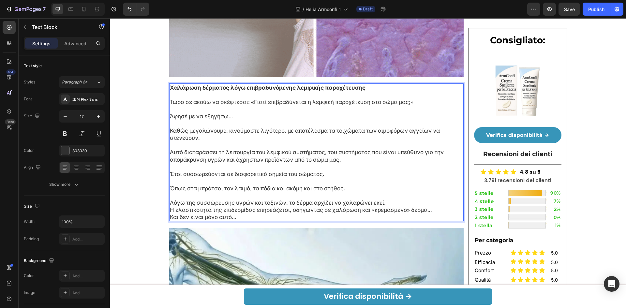
click at [394, 199] on p "Λόγω της συσσώρευσης υγρών και τοξινών, το δέρμα αρχίζει να χαλαρώνει εκεί." at bounding box center [316, 202] width 293 height 7
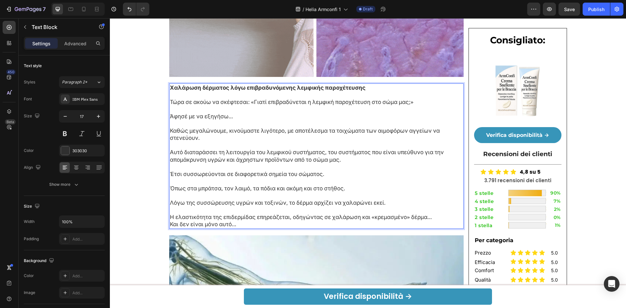
click at [424, 214] on p "Η ελαστικότητα της επιδερμίδας επηρεάζεται, οδηγώντας σε χαλάρωση και «κρεμασμέ…" at bounding box center [316, 217] width 293 height 7
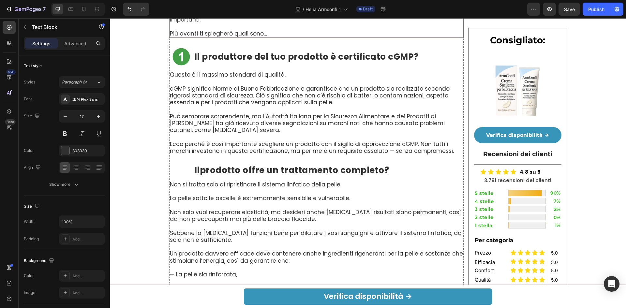
scroll to position [1652, 0]
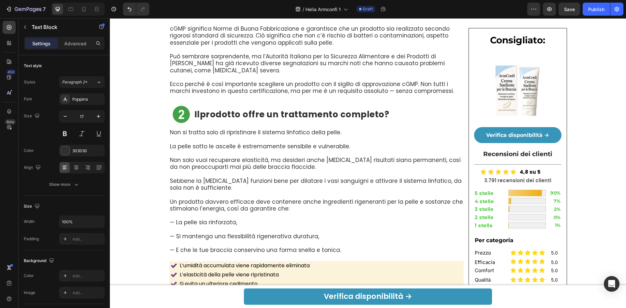
scroll to position [1844, 0]
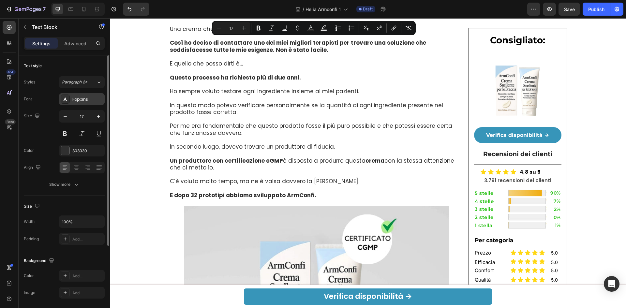
click at [87, 101] on div "Poppins" at bounding box center [87, 99] width 31 height 6
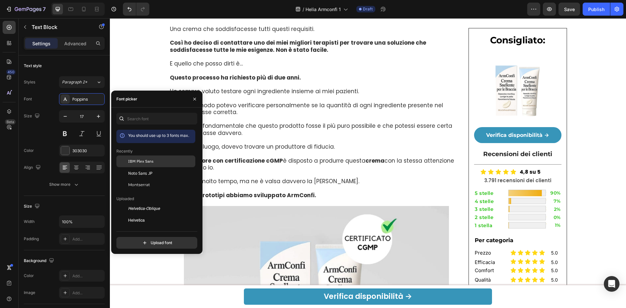
click at [138, 160] on span "IBM Plex Sans" at bounding box center [140, 161] width 25 height 6
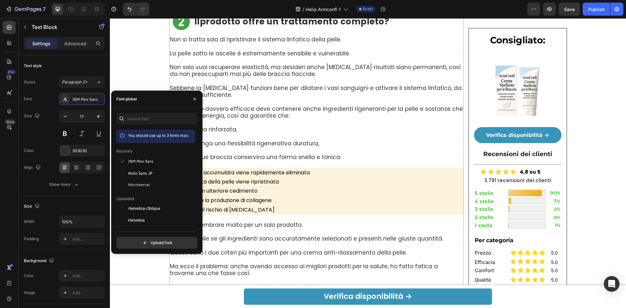
scroll to position [1583, 0]
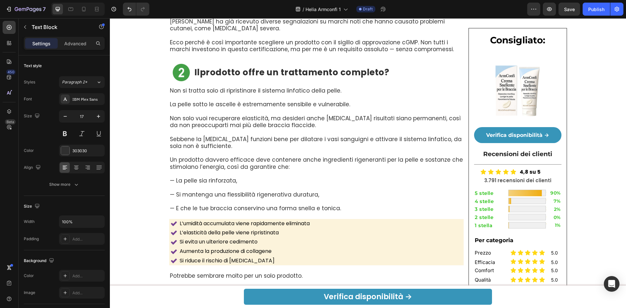
scroll to position [1627, 0]
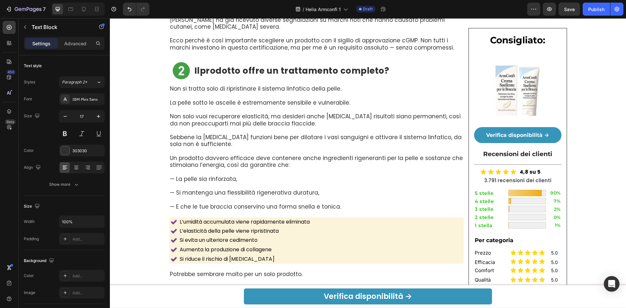
scroll to position [1714, 0]
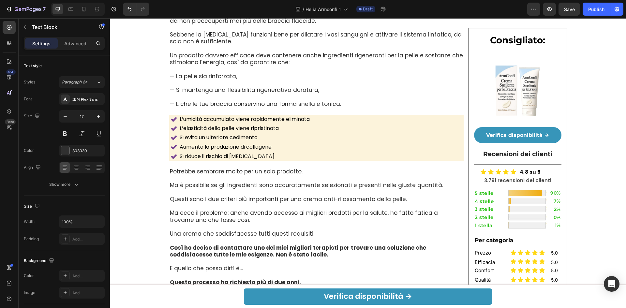
scroll to position [1801, 0]
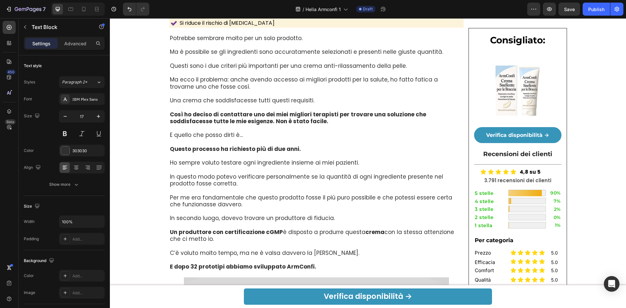
scroll to position [1931, 0]
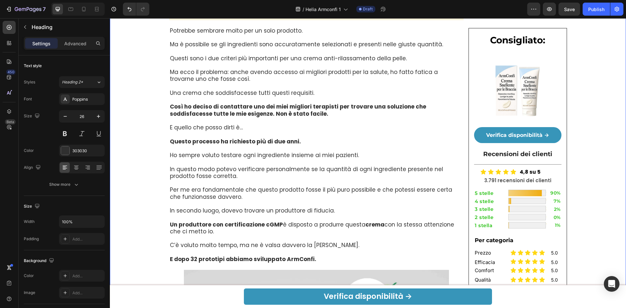
scroll to position [1, 0]
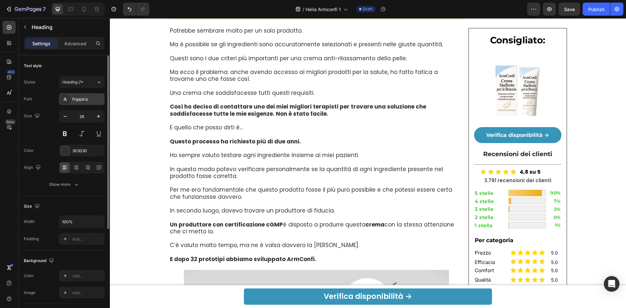
click at [93, 95] on div "Poppins" at bounding box center [82, 99] width 46 height 12
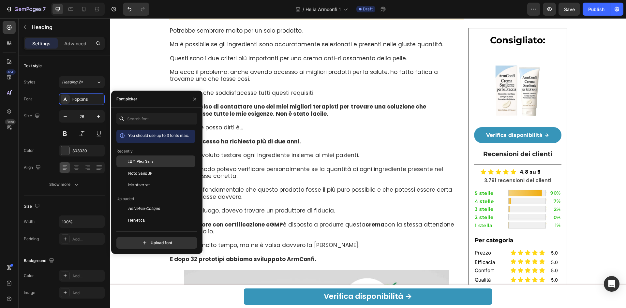
click at [135, 159] on span "IBM Plex Sans" at bounding box center [140, 161] width 25 height 6
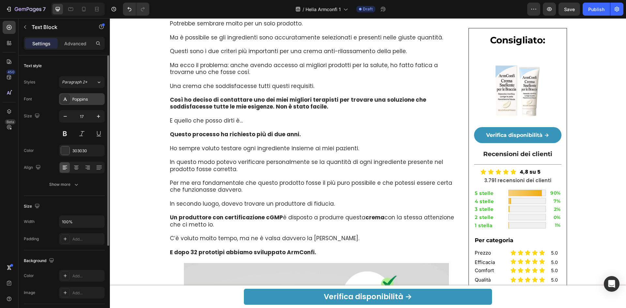
click at [88, 102] on div "Poppins" at bounding box center [87, 99] width 31 height 6
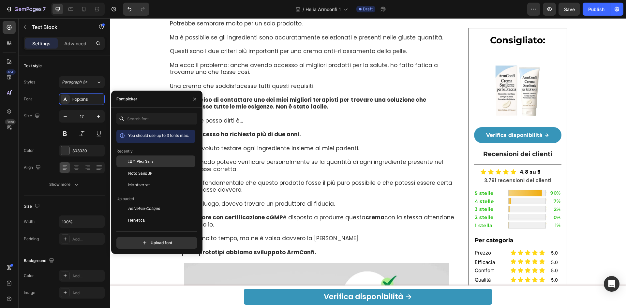
click at [150, 203] on div "IBM Plex Sans" at bounding box center [155, 209] width 79 height 12
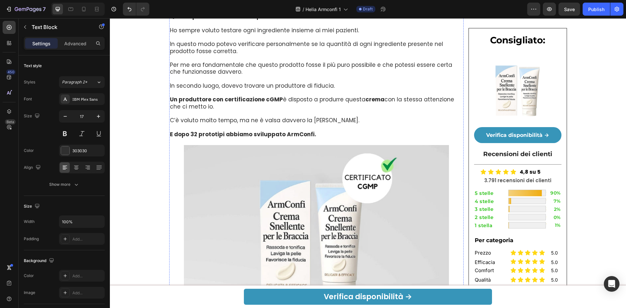
scroll to position [2101, 0]
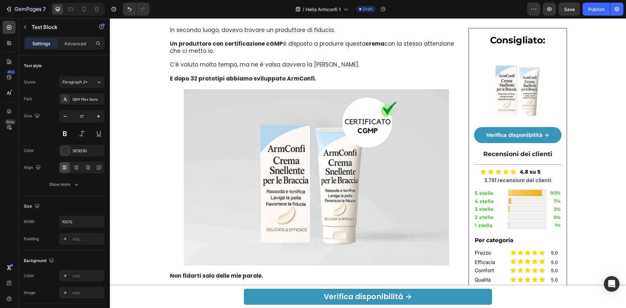
click at [81, 102] on div "Poppins" at bounding box center [87, 99] width 31 height 6
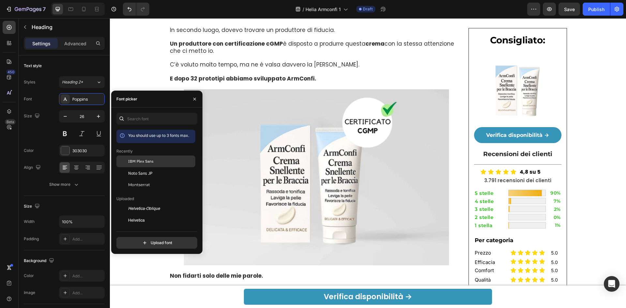
click at [146, 158] on span "IBM Plex Sans" at bounding box center [140, 161] width 25 height 6
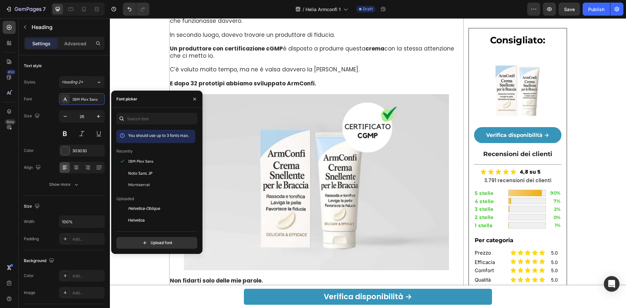
scroll to position [2057, 0]
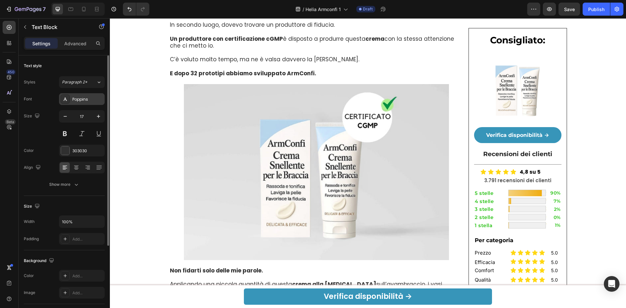
click at [80, 94] on div "Poppins" at bounding box center [82, 99] width 46 height 12
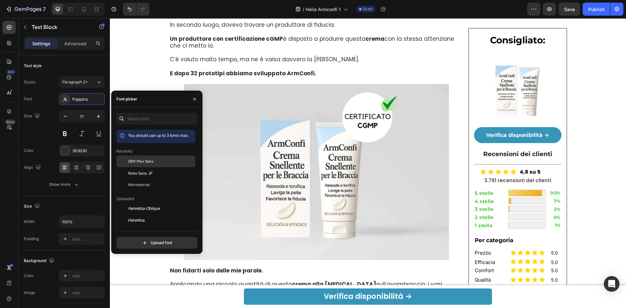
click at [140, 159] on span "IBM Plex Sans" at bounding box center [140, 161] width 25 height 6
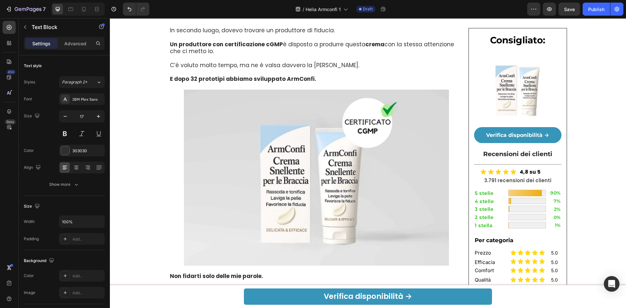
scroll to position [2101, 0]
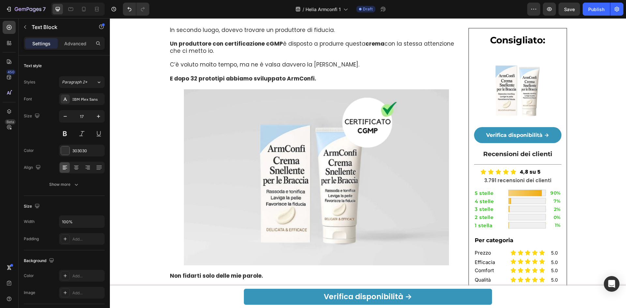
scroll to position [2188, 0]
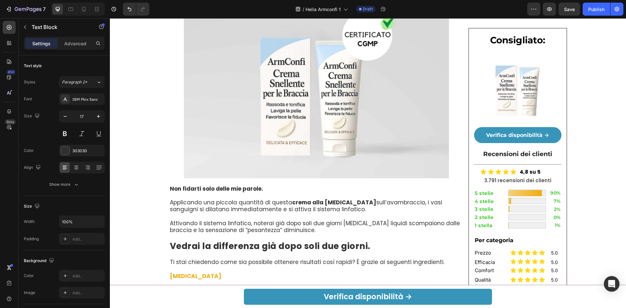
drag, startPoint x: 81, startPoint y: 94, endPoint x: 97, endPoint y: 109, distance: 22.4
click at [81, 94] on div "Poppins" at bounding box center [82, 99] width 46 height 12
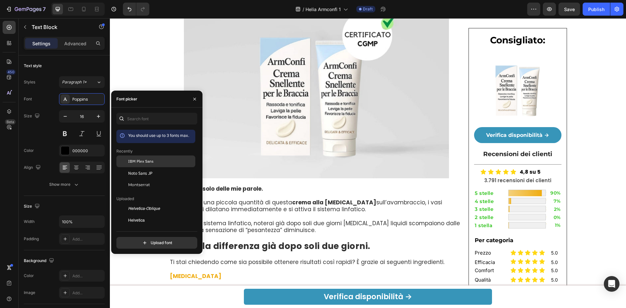
click at [142, 203] on div "IBM Plex Sans" at bounding box center [155, 209] width 79 height 12
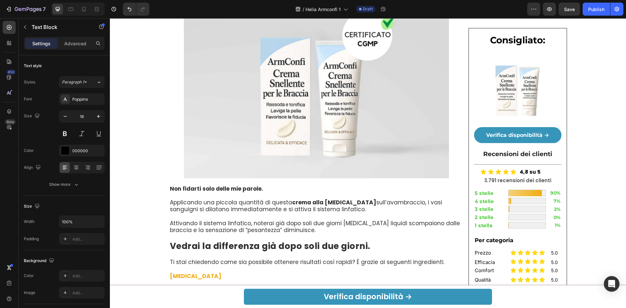
click at [86, 104] on div "Poppins" at bounding box center [82, 99] width 46 height 12
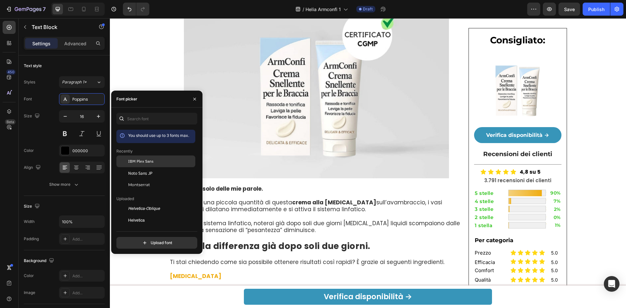
click at [148, 203] on div "IBM Plex Sans" at bounding box center [155, 209] width 79 height 12
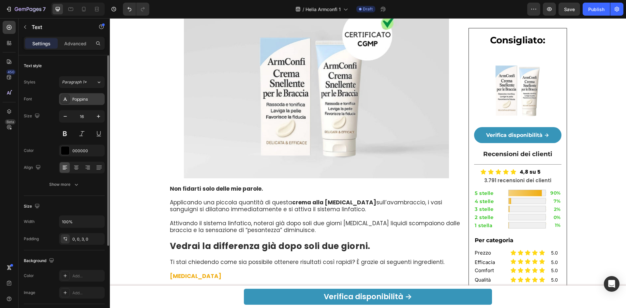
click at [96, 103] on div "Poppins" at bounding box center [82, 99] width 46 height 12
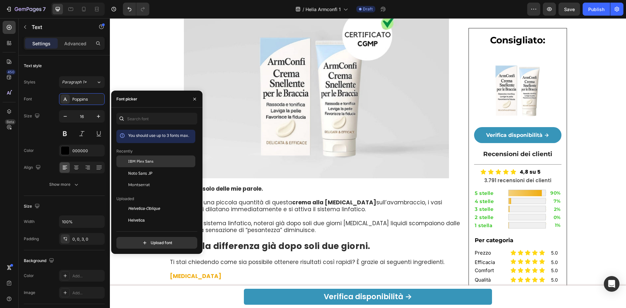
click at [133, 160] on span "IBM Plex Sans" at bounding box center [140, 161] width 25 height 6
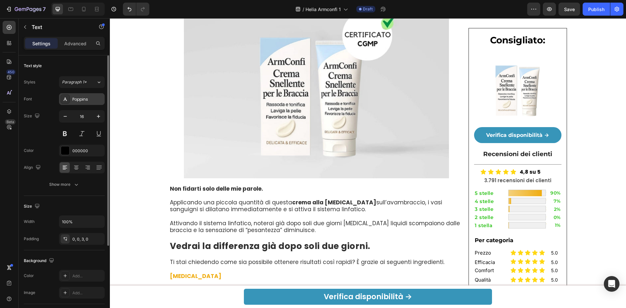
click at [94, 94] on div "Poppins" at bounding box center [82, 99] width 46 height 12
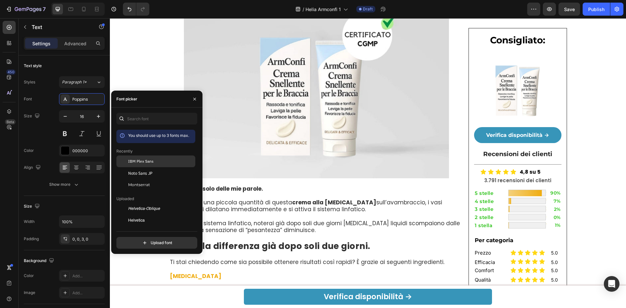
click at [139, 164] on span "IBM Plex Sans" at bounding box center [140, 161] width 25 height 6
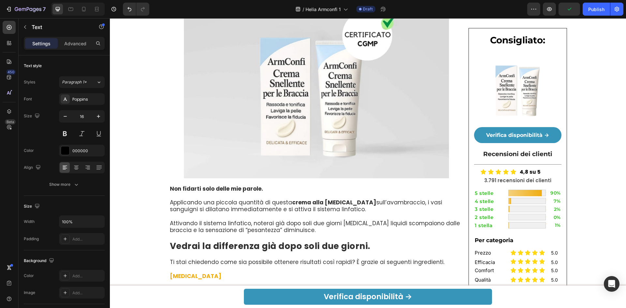
click at [74, 95] on div "Poppins" at bounding box center [82, 99] width 46 height 12
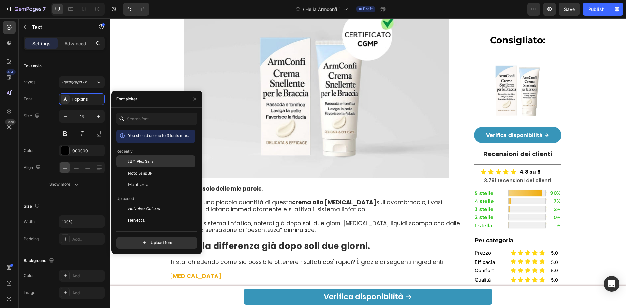
click at [143, 161] on span "IBM Plex Sans" at bounding box center [140, 161] width 25 height 6
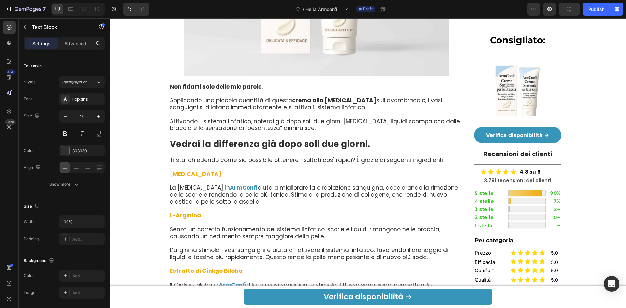
scroll to position [2275, 0]
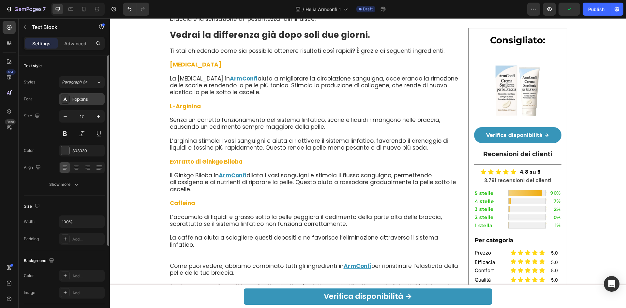
click at [81, 98] on div "Poppins" at bounding box center [87, 99] width 31 height 6
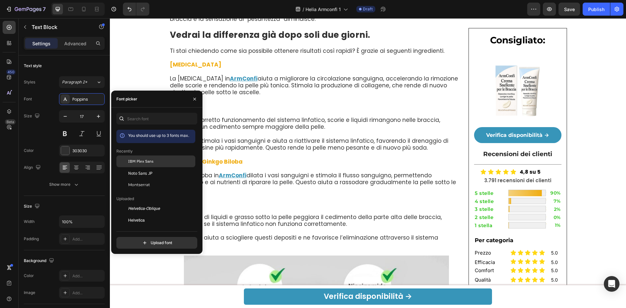
click at [136, 203] on div "IBM Plex Sans" at bounding box center [155, 209] width 79 height 12
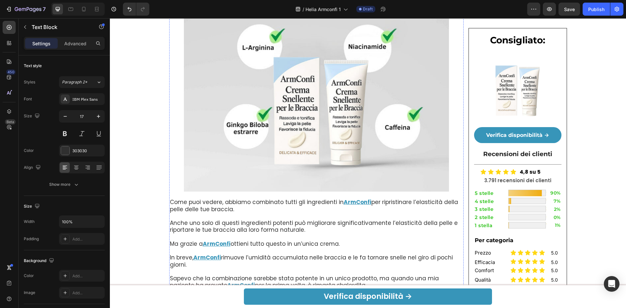
scroll to position [2622, 0]
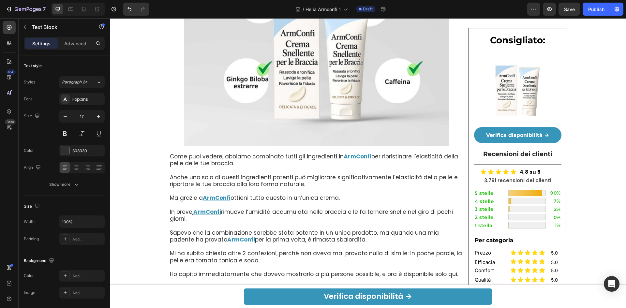
drag, startPoint x: 278, startPoint y: 132, endPoint x: 168, endPoint y: 132, distance: 110.8
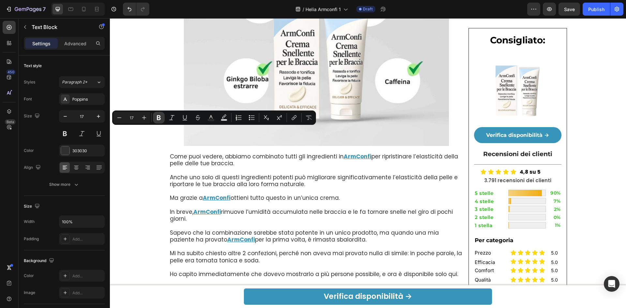
click at [158, 116] on icon "Editor contextual toolbar" at bounding box center [158, 117] width 7 height 7
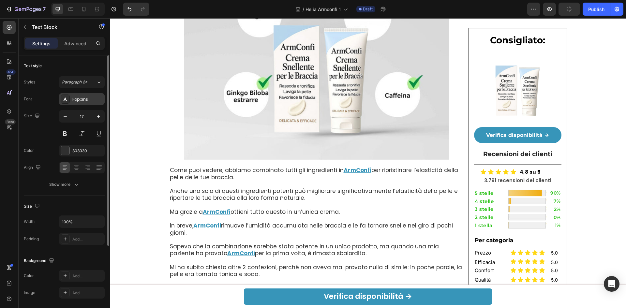
click at [89, 102] on div "Poppins" at bounding box center [82, 99] width 46 height 12
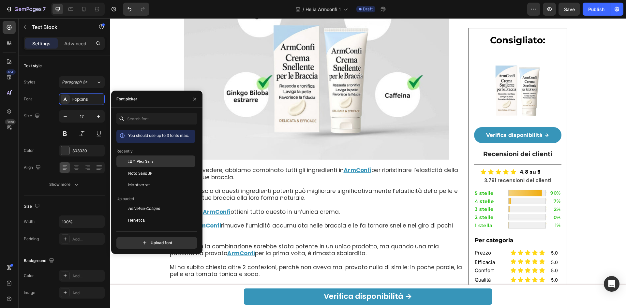
click at [139, 160] on span "IBM Plex Sans" at bounding box center [140, 161] width 25 height 6
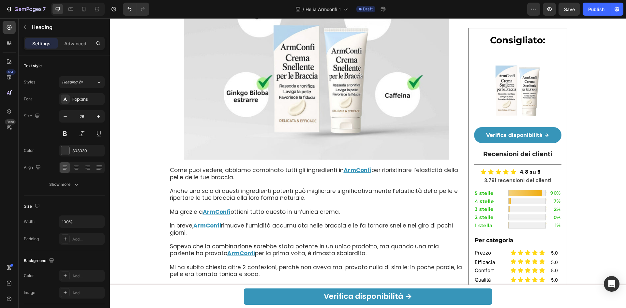
click at [95, 96] on div "Poppins" at bounding box center [87, 99] width 31 height 6
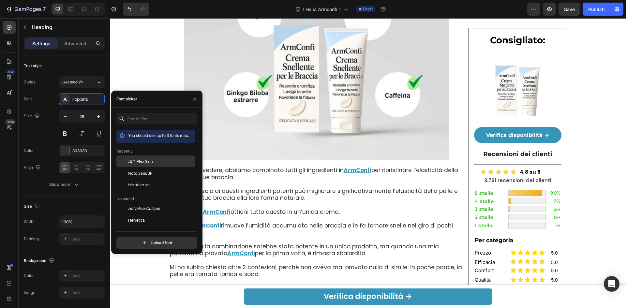
click at [184, 163] on div "IBM Plex Sans" at bounding box center [161, 161] width 66 height 6
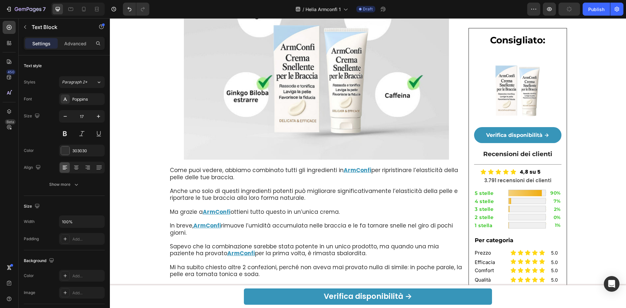
scroll to position [2753, 0]
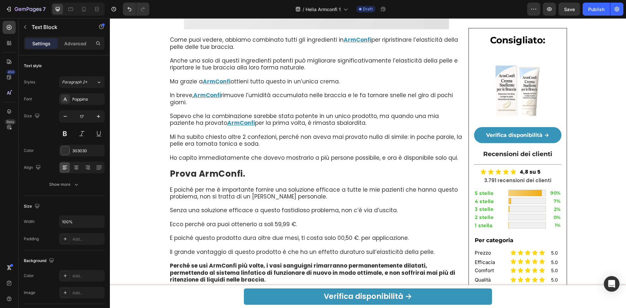
click at [92, 97] on div "Poppins" at bounding box center [87, 99] width 31 height 6
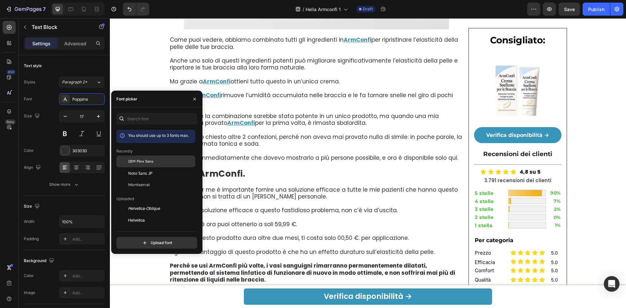
click at [132, 158] on span "IBM Plex Sans" at bounding box center [140, 161] width 25 height 6
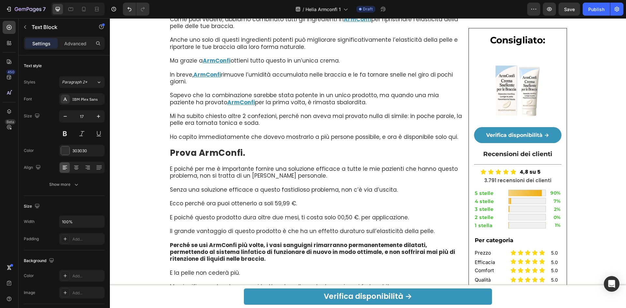
drag, startPoint x: 169, startPoint y: 87, endPoint x: 199, endPoint y: 86, distance: 30.6
drag, startPoint x: 210, startPoint y: 103, endPoint x: 166, endPoint y: 104, distance: 44.0
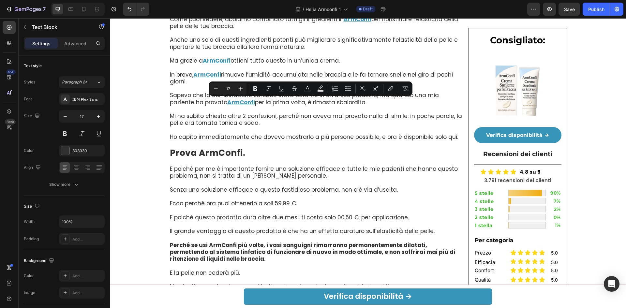
drag, startPoint x: 241, startPoint y: 103, endPoint x: 459, endPoint y: 113, distance: 218.3
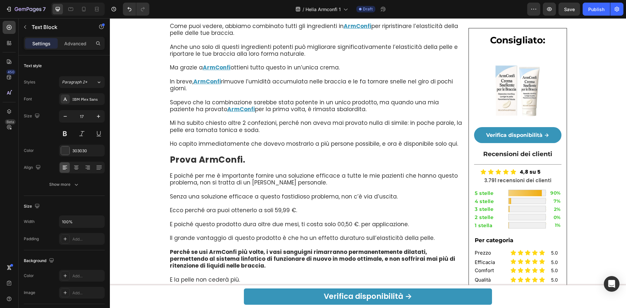
drag, startPoint x: 195, startPoint y: 129, endPoint x: 167, endPoint y: 129, distance: 27.4
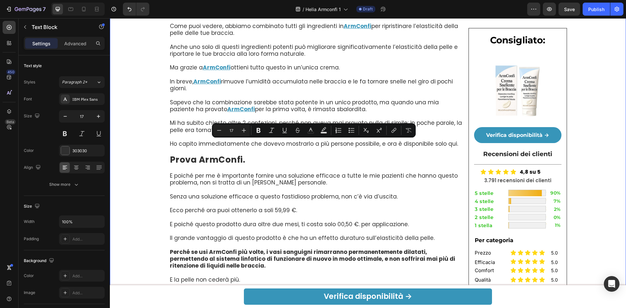
drag, startPoint x: 343, startPoint y: 171, endPoint x: 159, endPoint y: 147, distance: 186.1
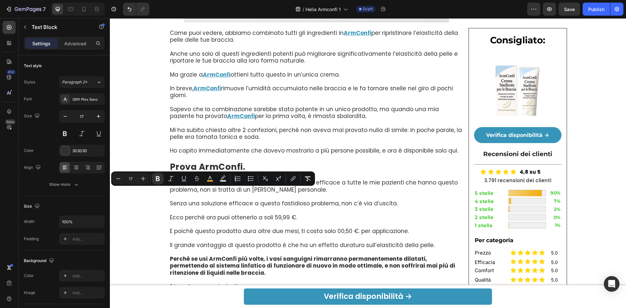
drag, startPoint x: 233, startPoint y: 194, endPoint x: 168, endPoint y: 195, distance: 64.6
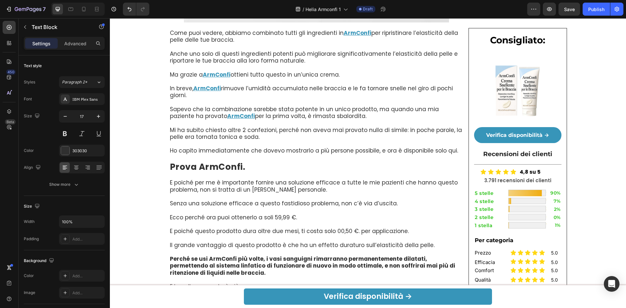
drag, startPoint x: 213, startPoint y: 206, endPoint x: 168, endPoint y: 207, distance: 45.0
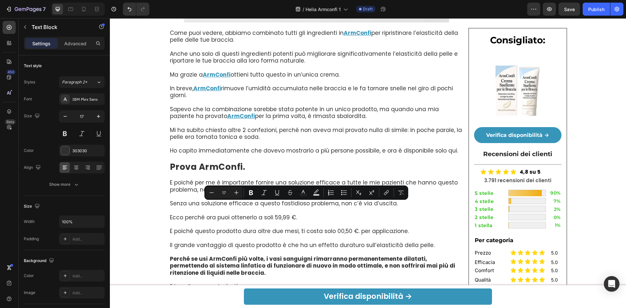
drag, startPoint x: 247, startPoint y: 205, endPoint x: 432, endPoint y: 217, distance: 184.6
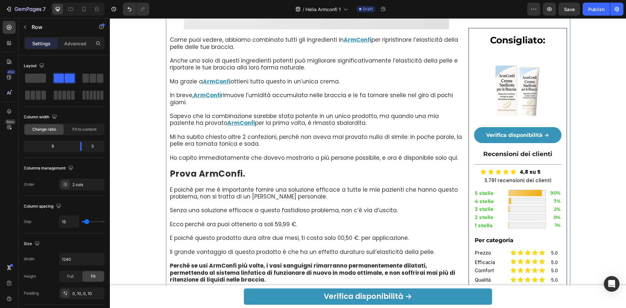
click at [563, 9] on button "Save" at bounding box center [569, 9] width 22 height 13
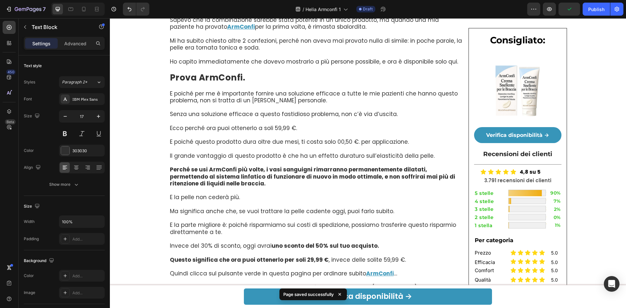
scroll to position [2840, 0]
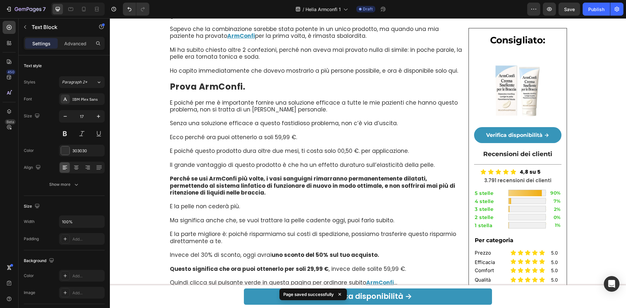
drag, startPoint x: 168, startPoint y: 161, endPoint x: 447, endPoint y: 179, distance: 279.3
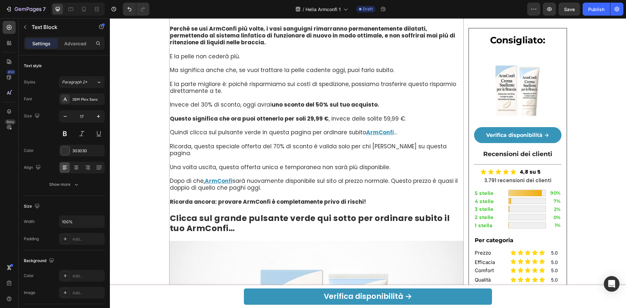
scroll to position [2926, 0]
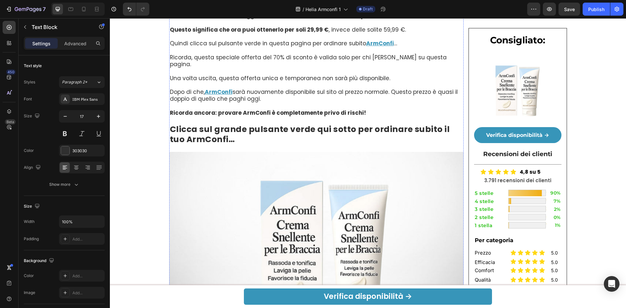
scroll to position [3100, 0]
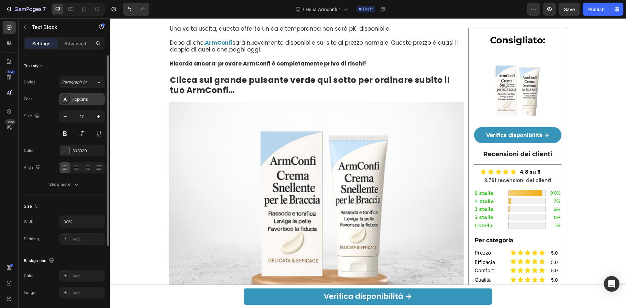
click at [93, 101] on div "Poppins" at bounding box center [87, 99] width 31 height 6
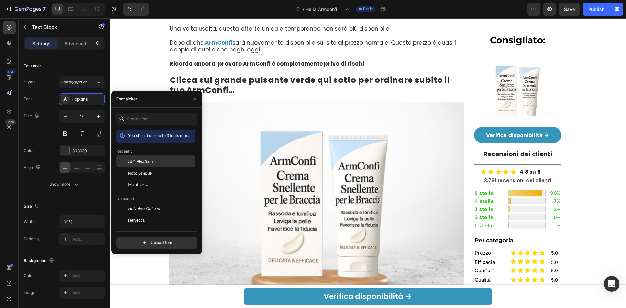
click at [139, 159] on span "IBM Plex Sans" at bounding box center [140, 161] width 25 height 6
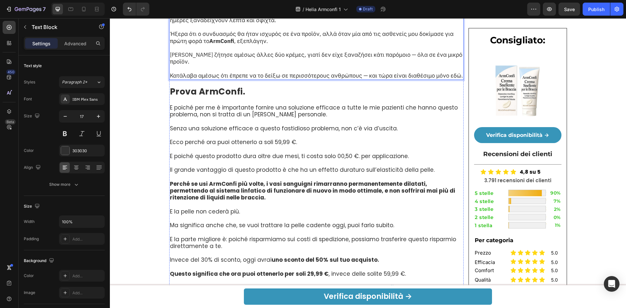
scroll to position [2840, 0]
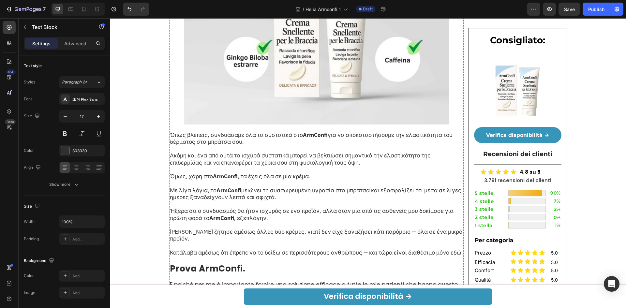
scroll to position [2664, 0]
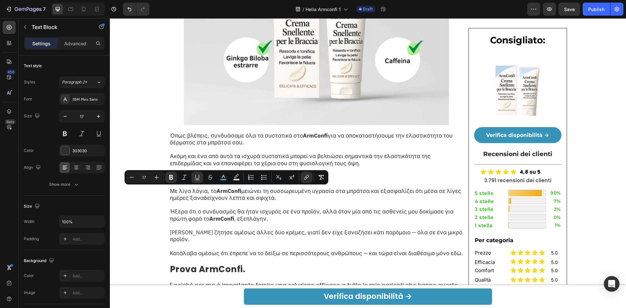
drag, startPoint x: 214, startPoint y: 192, endPoint x: 238, endPoint y: 189, distance: 24.6
copy u "ArmConfi"
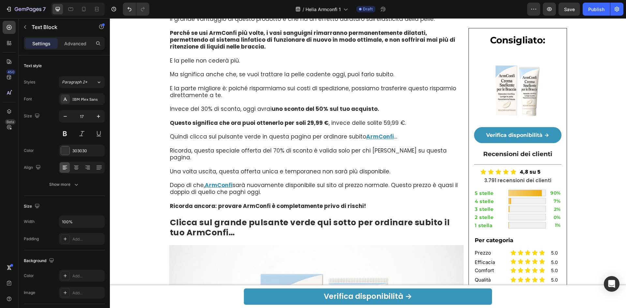
scroll to position [3055, 0]
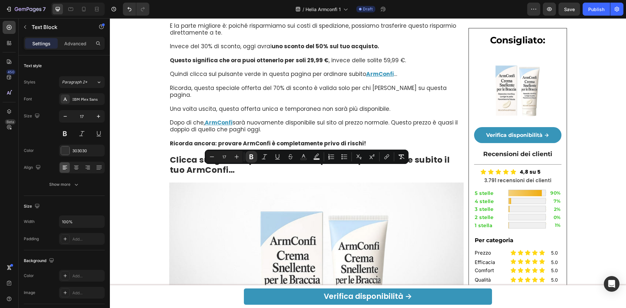
drag, startPoint x: 295, startPoint y: 170, endPoint x: 318, endPoint y: 169, distance: 23.5
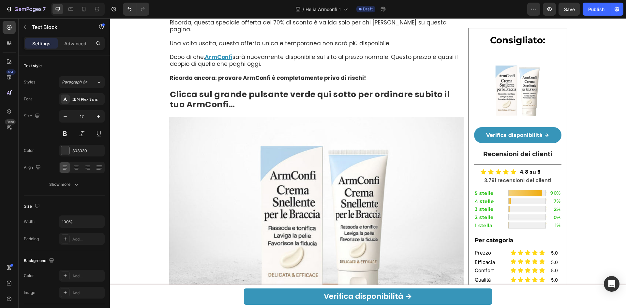
scroll to position [3142, 0]
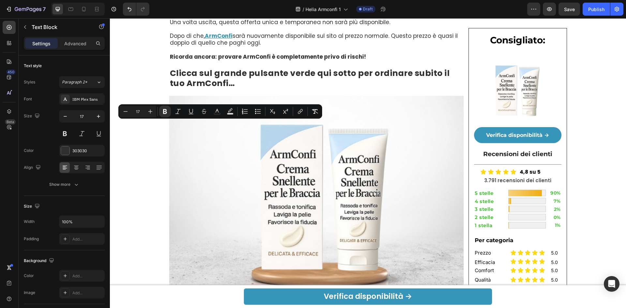
drag, startPoint x: 208, startPoint y: 124, endPoint x: 232, endPoint y: 123, distance: 24.5
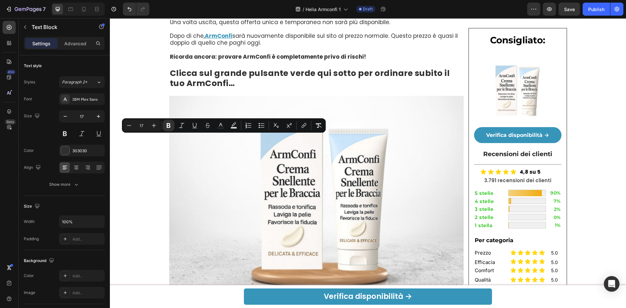
drag, startPoint x: 214, startPoint y: 140, endPoint x: 236, endPoint y: 140, distance: 22.8
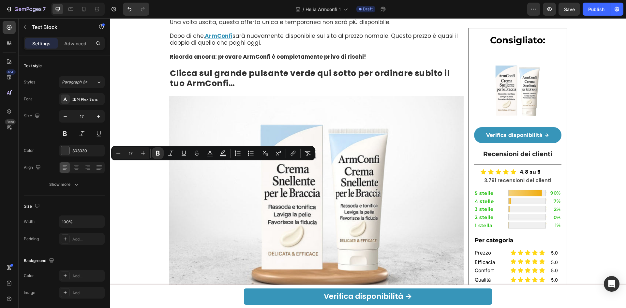
drag, startPoint x: 190, startPoint y: 167, endPoint x: 214, endPoint y: 166, distance: 24.1
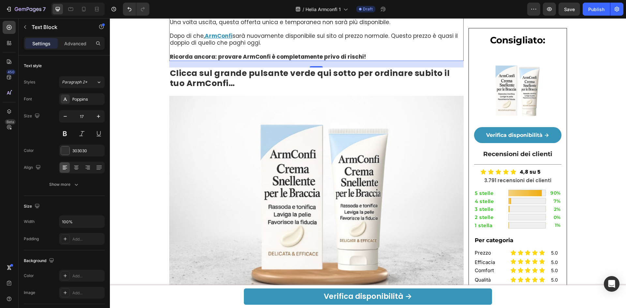
scroll to position [3316, 0]
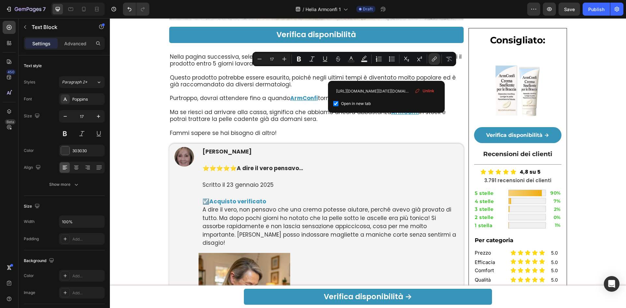
drag, startPoint x: 387, startPoint y: 75, endPoint x: 322, endPoint y: 72, distance: 65.2
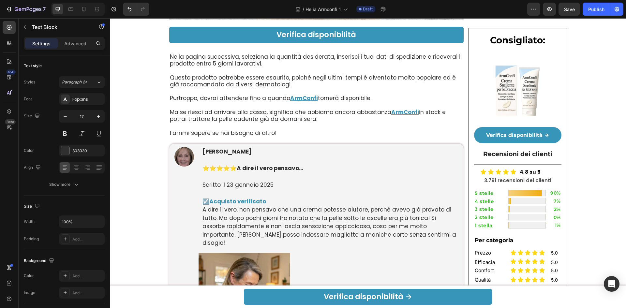
drag, startPoint x: 256, startPoint y: 112, endPoint x: 228, endPoint y: 112, distance: 27.1
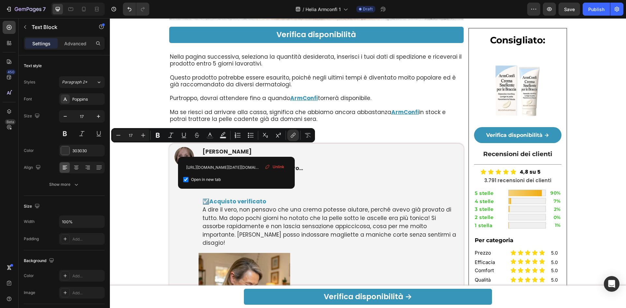
drag, startPoint x: 276, startPoint y: 147, endPoint x: 167, endPoint y: 151, distance: 109.0
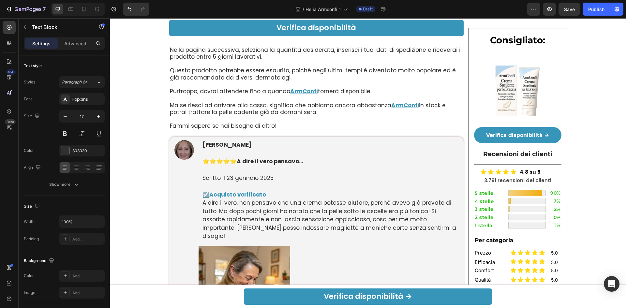
scroll to position [3272, 0]
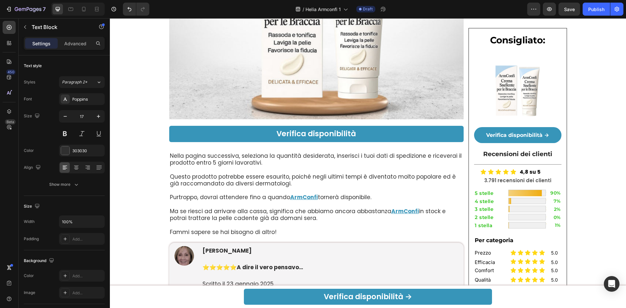
scroll to position [3316, 0]
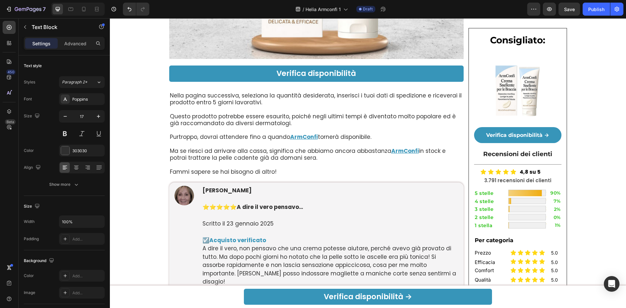
scroll to position [3403, 0]
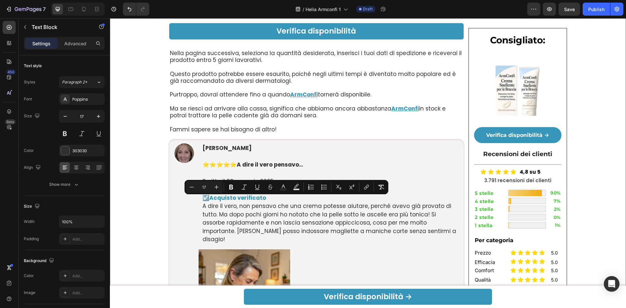
drag, startPoint x: 414, startPoint y: 202, endPoint x: 153, endPoint y: 215, distance: 261.1
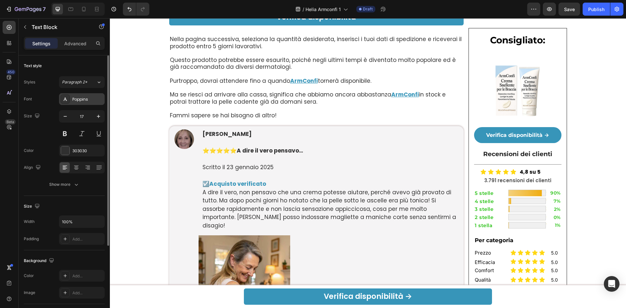
click at [76, 95] on div "Poppins" at bounding box center [82, 99] width 46 height 12
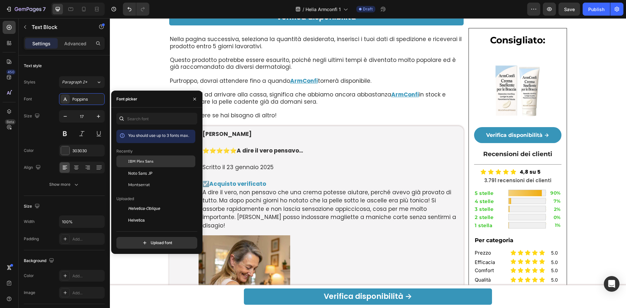
click at [130, 203] on div "IBM Plex Sans" at bounding box center [155, 209] width 79 height 12
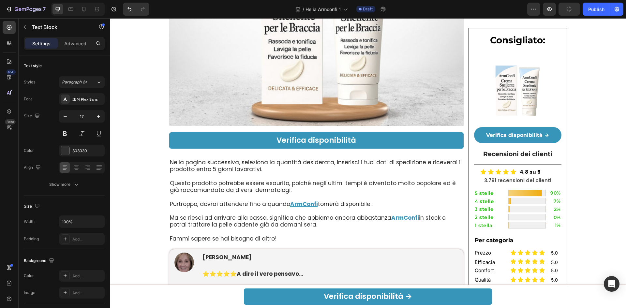
scroll to position [3272, 0]
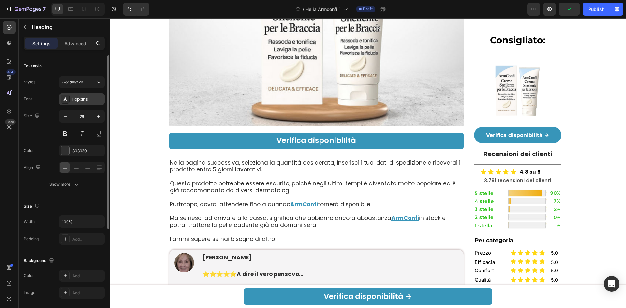
click at [78, 98] on div "Poppins" at bounding box center [87, 99] width 31 height 6
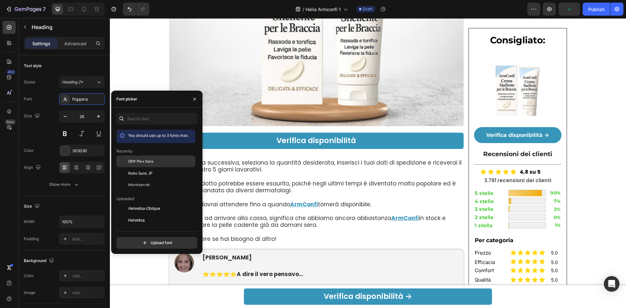
click at [134, 161] on span "IBM Plex Sans" at bounding box center [140, 161] width 25 height 6
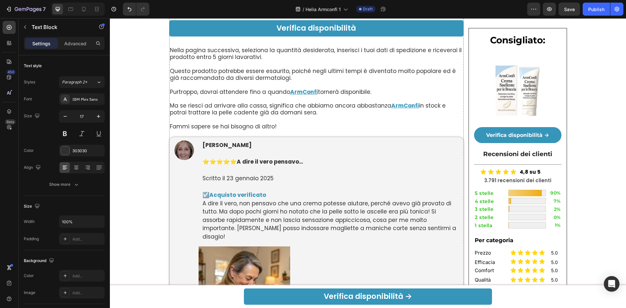
scroll to position [3446, 0]
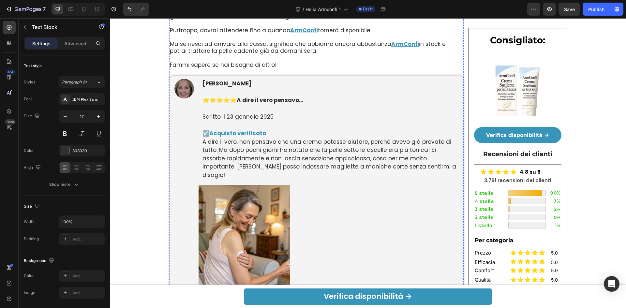
click at [73, 102] on div "Poppins" at bounding box center [82, 99] width 46 height 12
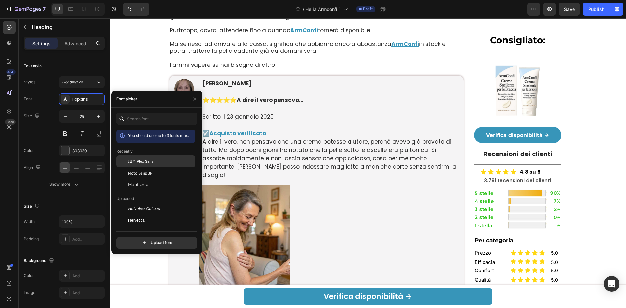
click at [133, 203] on div "IBM Plex Sans" at bounding box center [155, 209] width 79 height 12
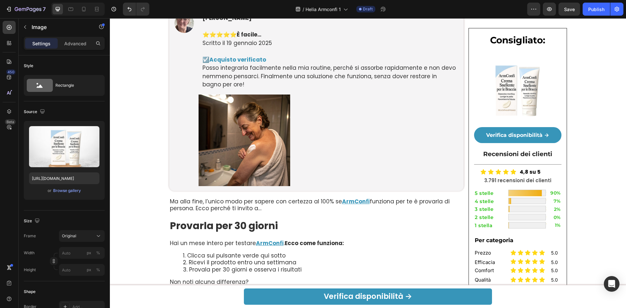
scroll to position [3750, 0]
